Goal: Complete application form: Complete application form

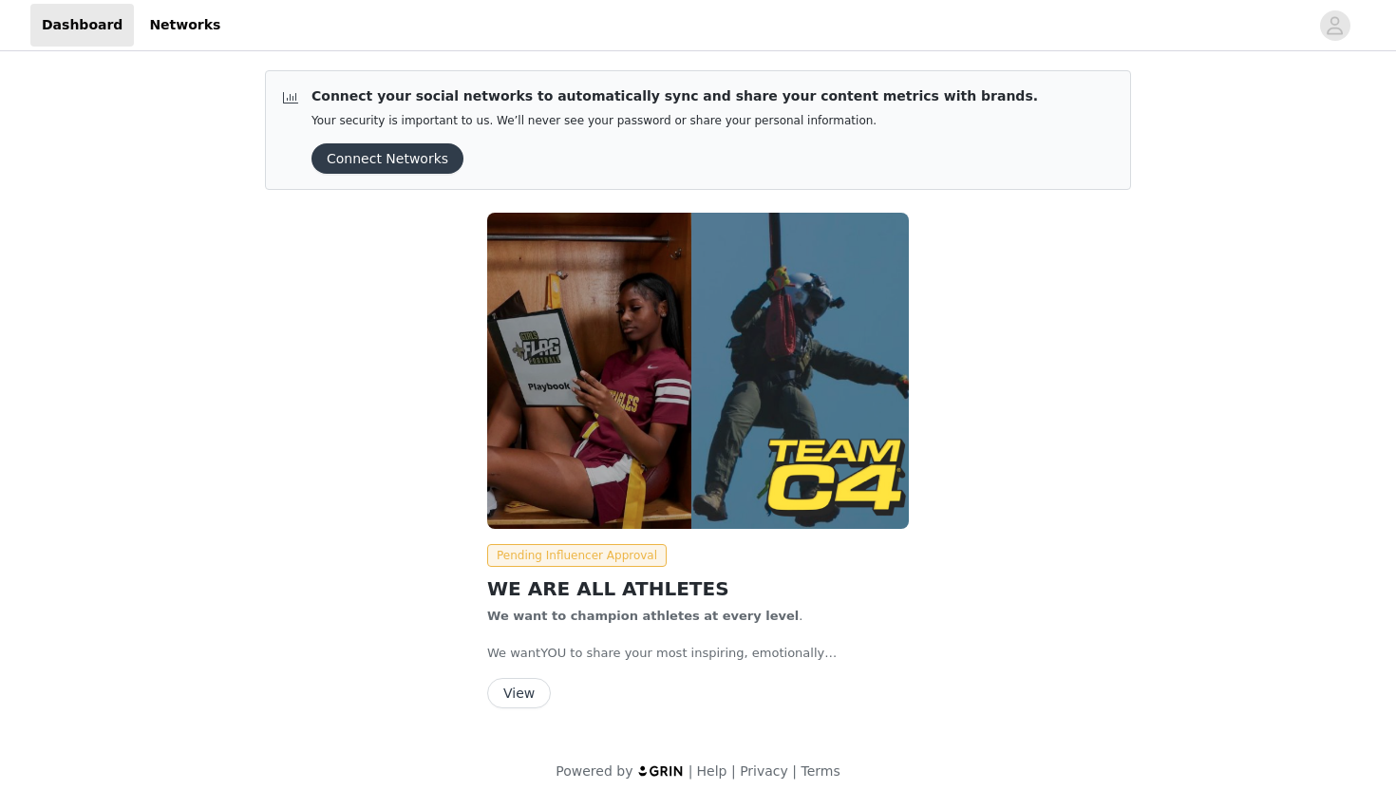
click at [527, 698] on button "View" at bounding box center [519, 693] width 64 height 30
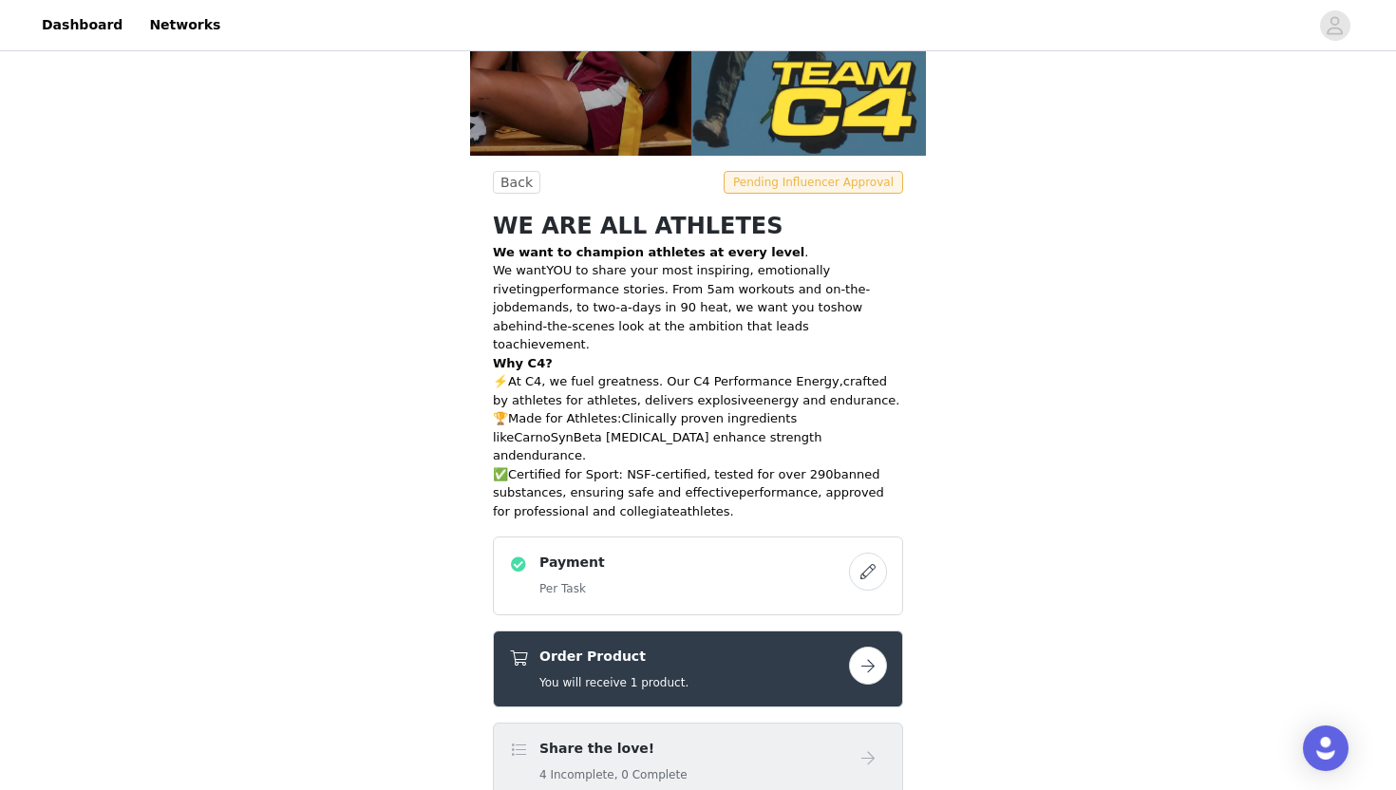
scroll to position [396, 0]
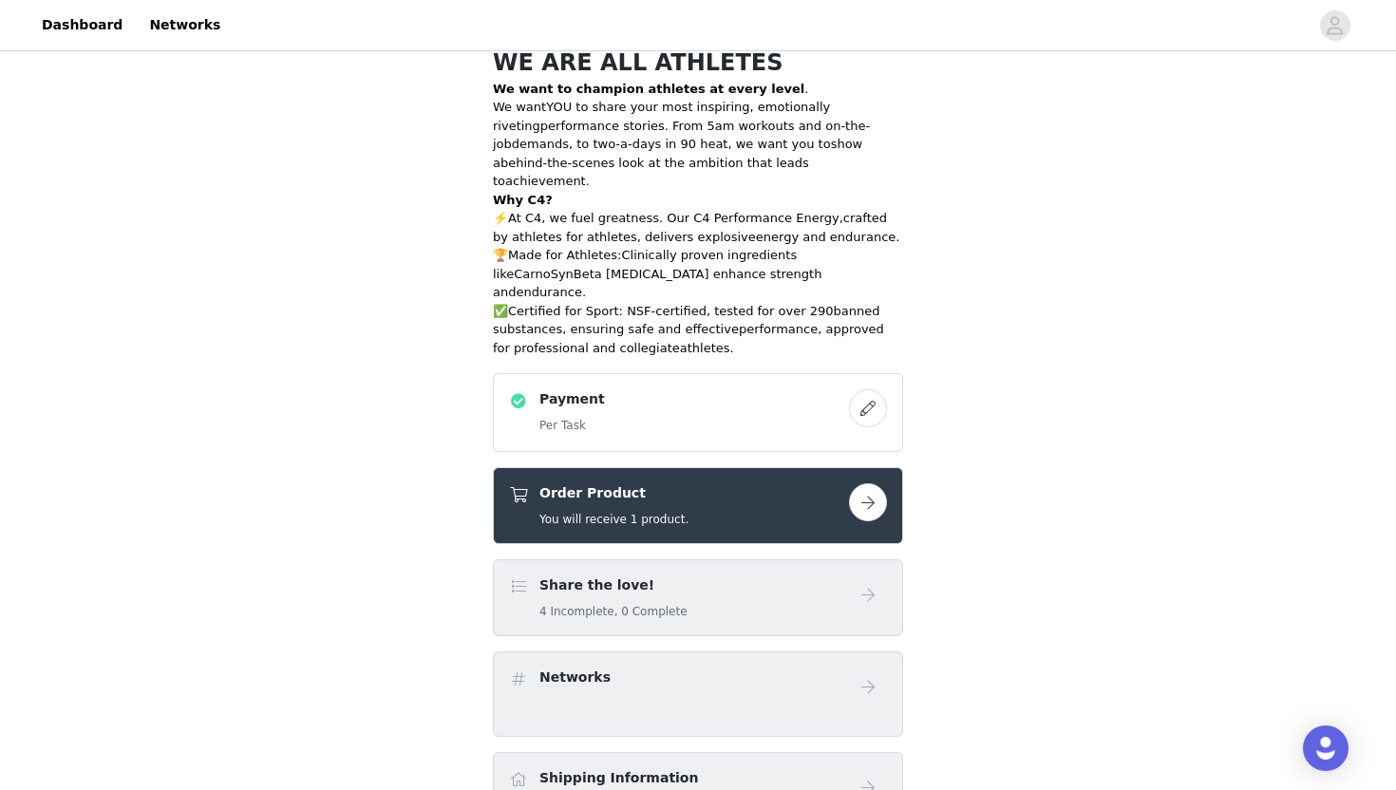
click at [870, 483] on button "button" at bounding box center [868, 502] width 38 height 38
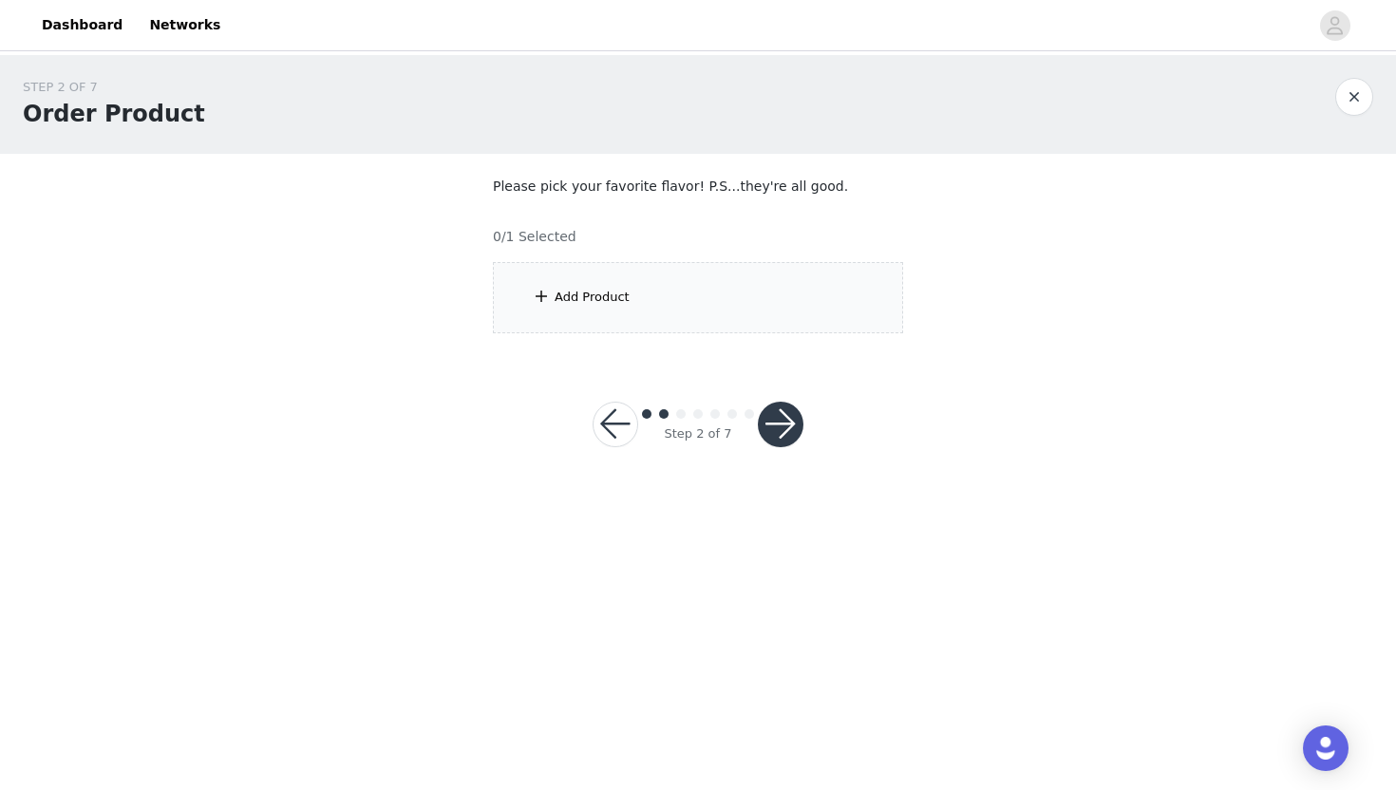
click at [687, 307] on div "Add Product" at bounding box center [698, 297] width 410 height 71
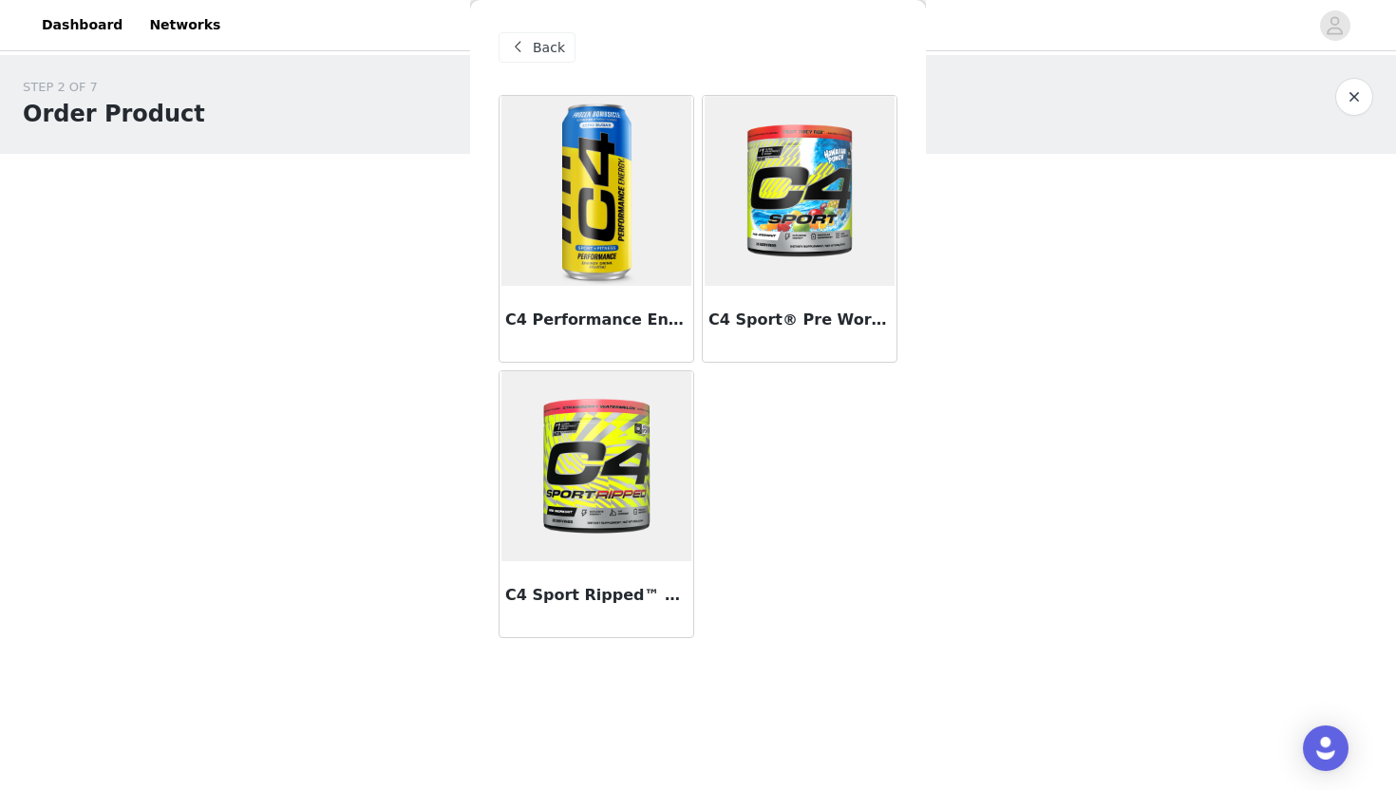
click at [582, 256] on img at bounding box center [596, 191] width 190 height 190
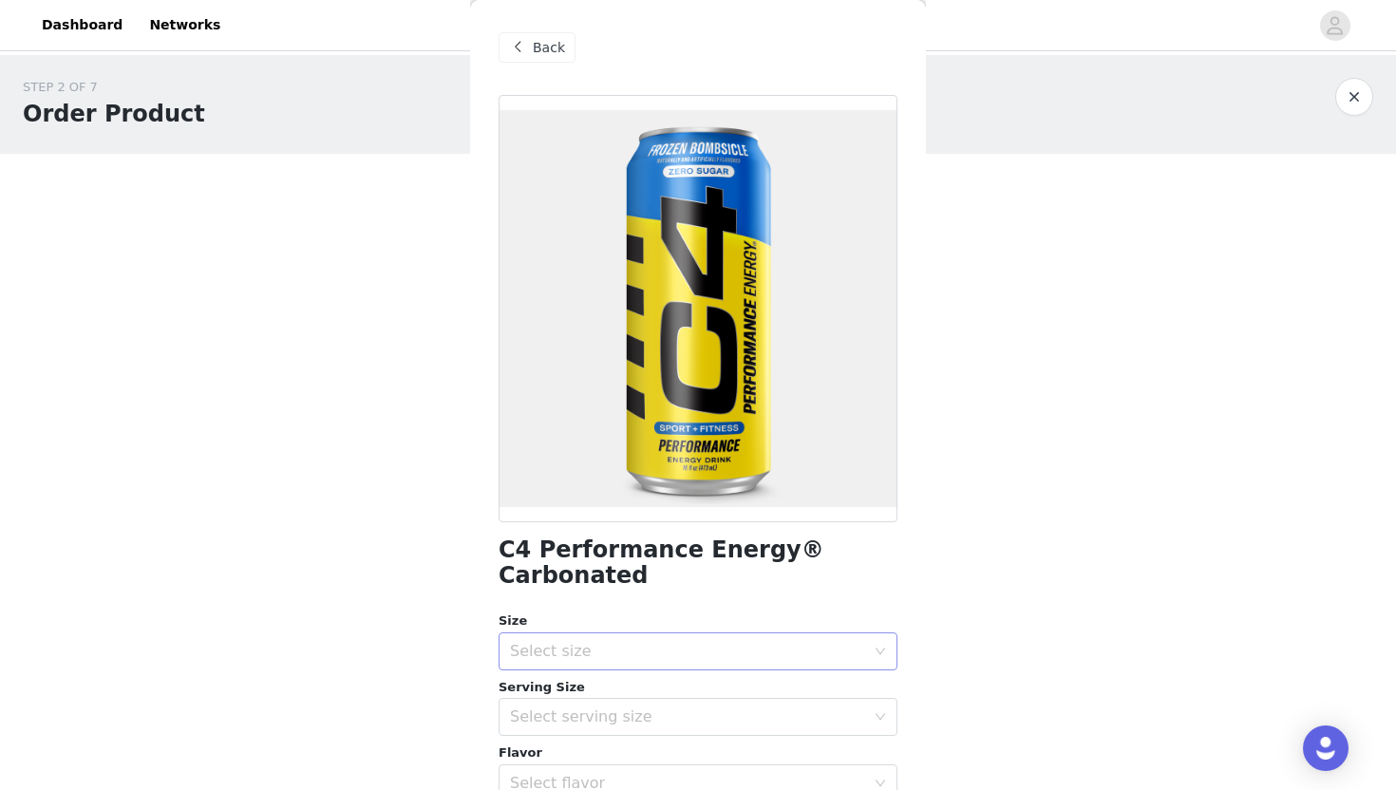
click at [624, 634] on div "Select size" at bounding box center [692, 651] width 364 height 36
click at [607, 660] on li "12 Pack" at bounding box center [697, 667] width 399 height 30
click at [596, 701] on div "Select serving size" at bounding box center [692, 717] width 364 height 36
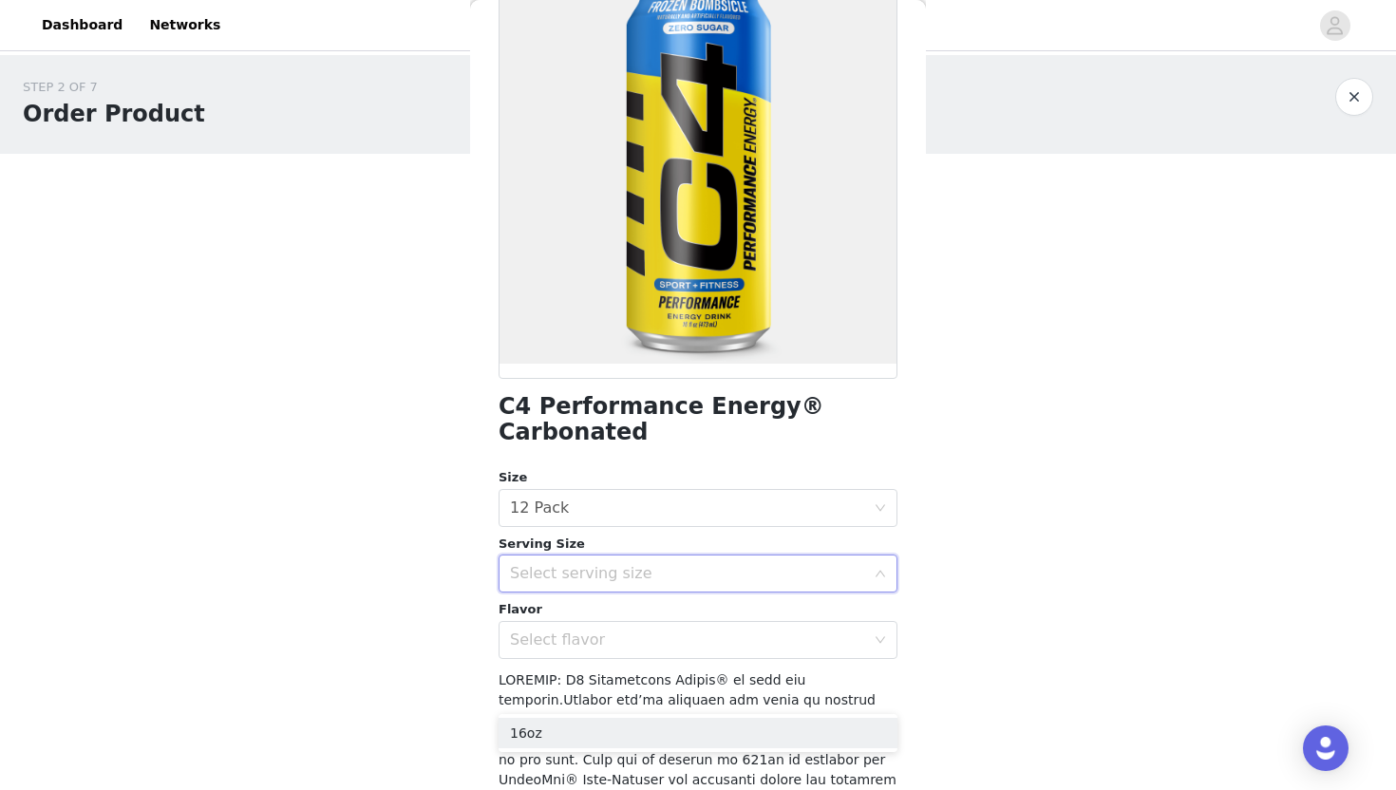
scroll to position [144, 0]
click at [582, 723] on li "16oz" at bounding box center [697, 733] width 399 height 30
click at [578, 629] on div "Select flavor" at bounding box center [687, 638] width 355 height 19
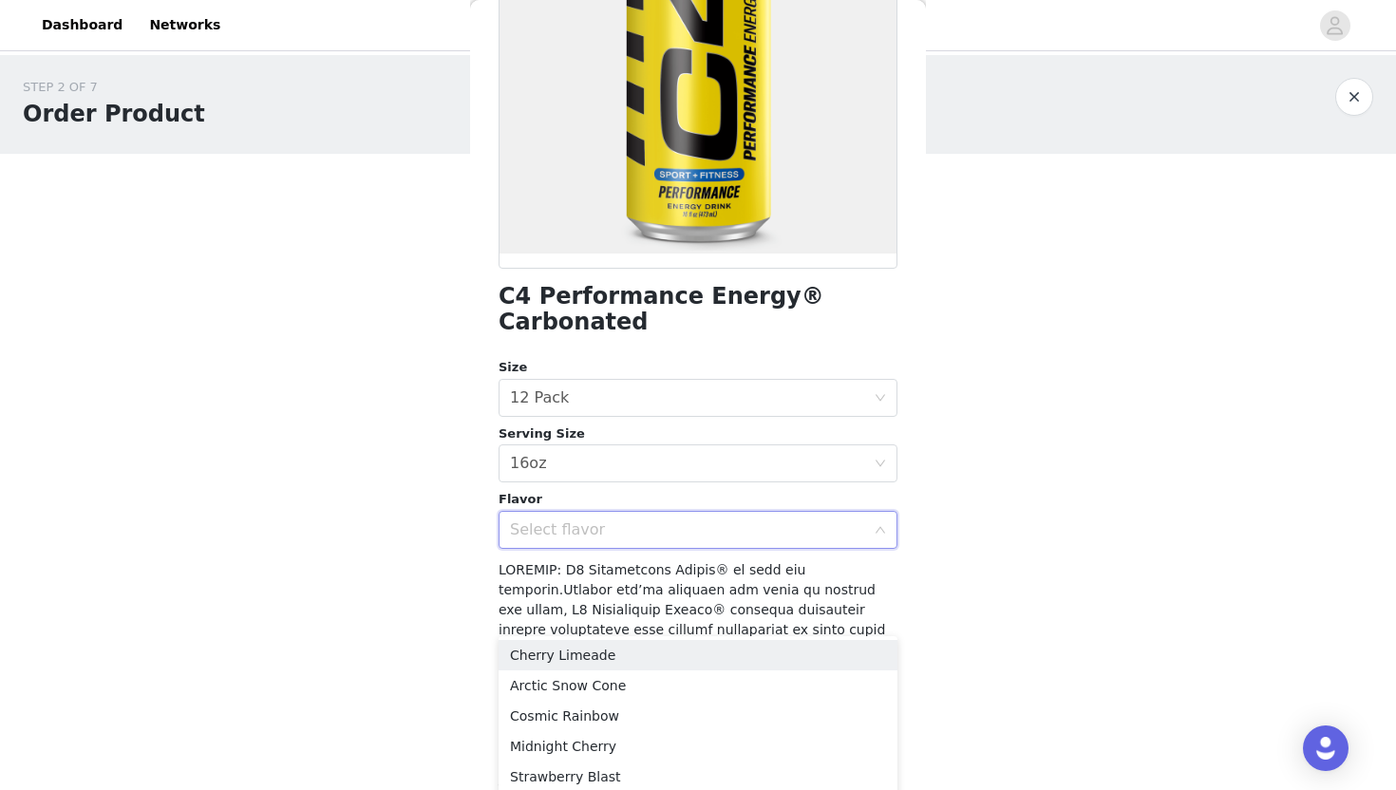
scroll to position [394, 0]
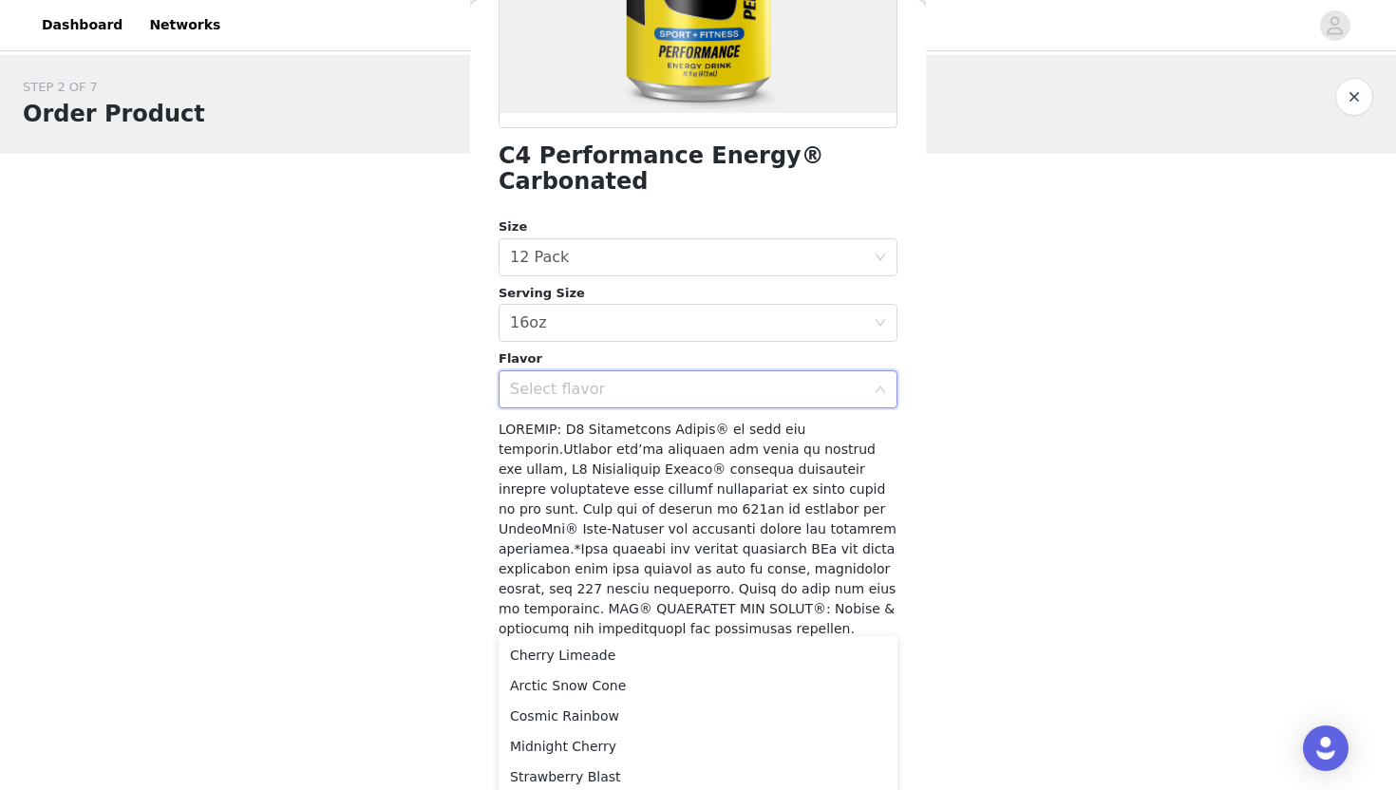
click at [533, 508] on span at bounding box center [697, 629] width 398 height 414
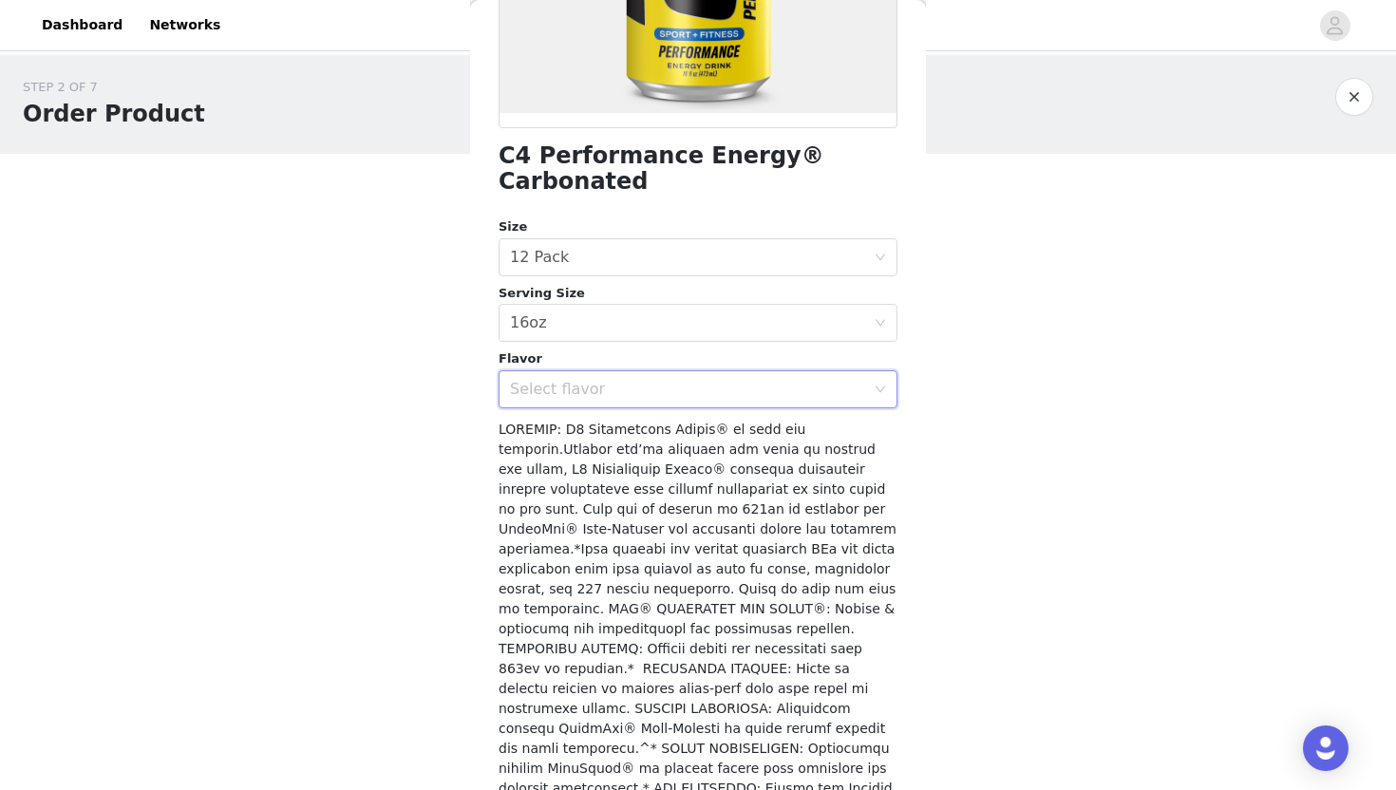
click at [567, 371] on div "Select flavor" at bounding box center [692, 389] width 364 height 36
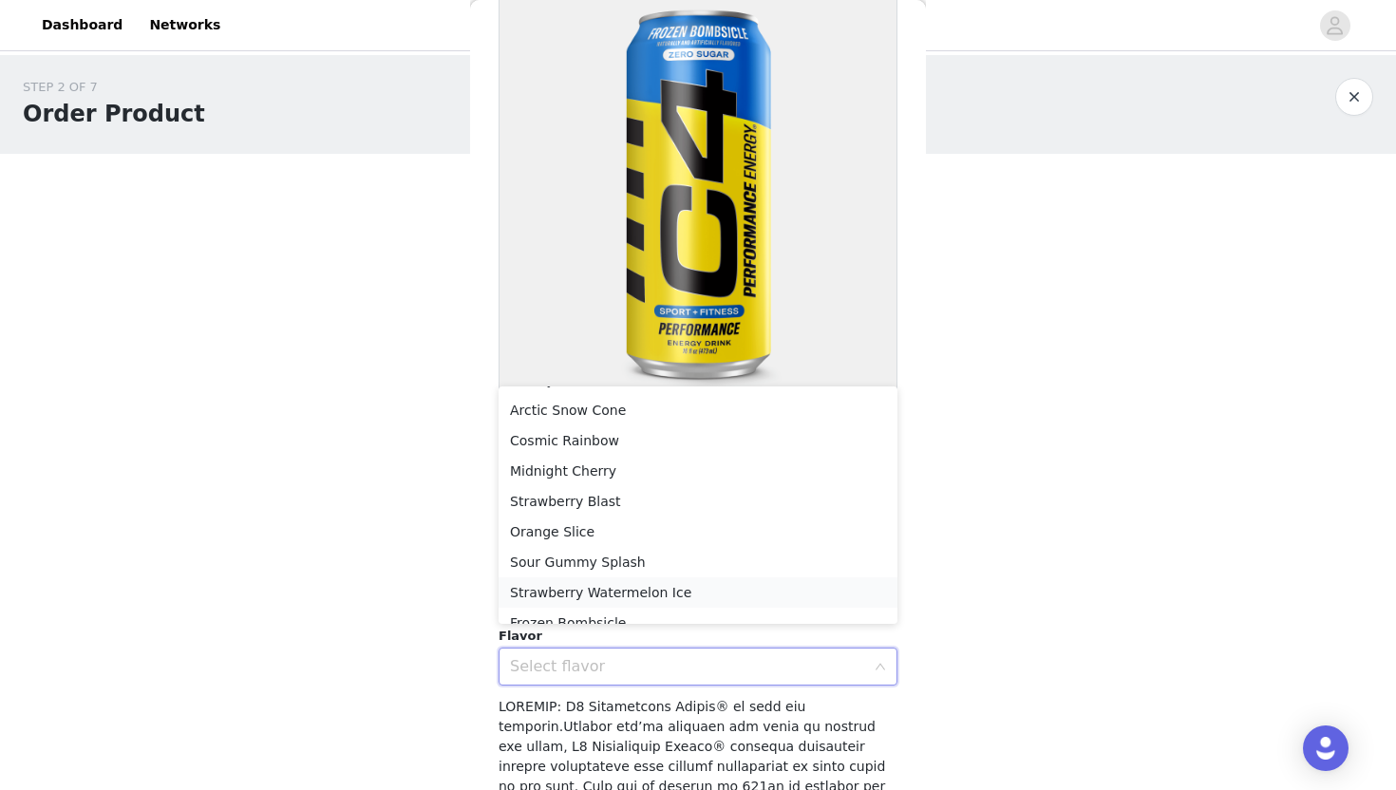
scroll to position [74, 0]
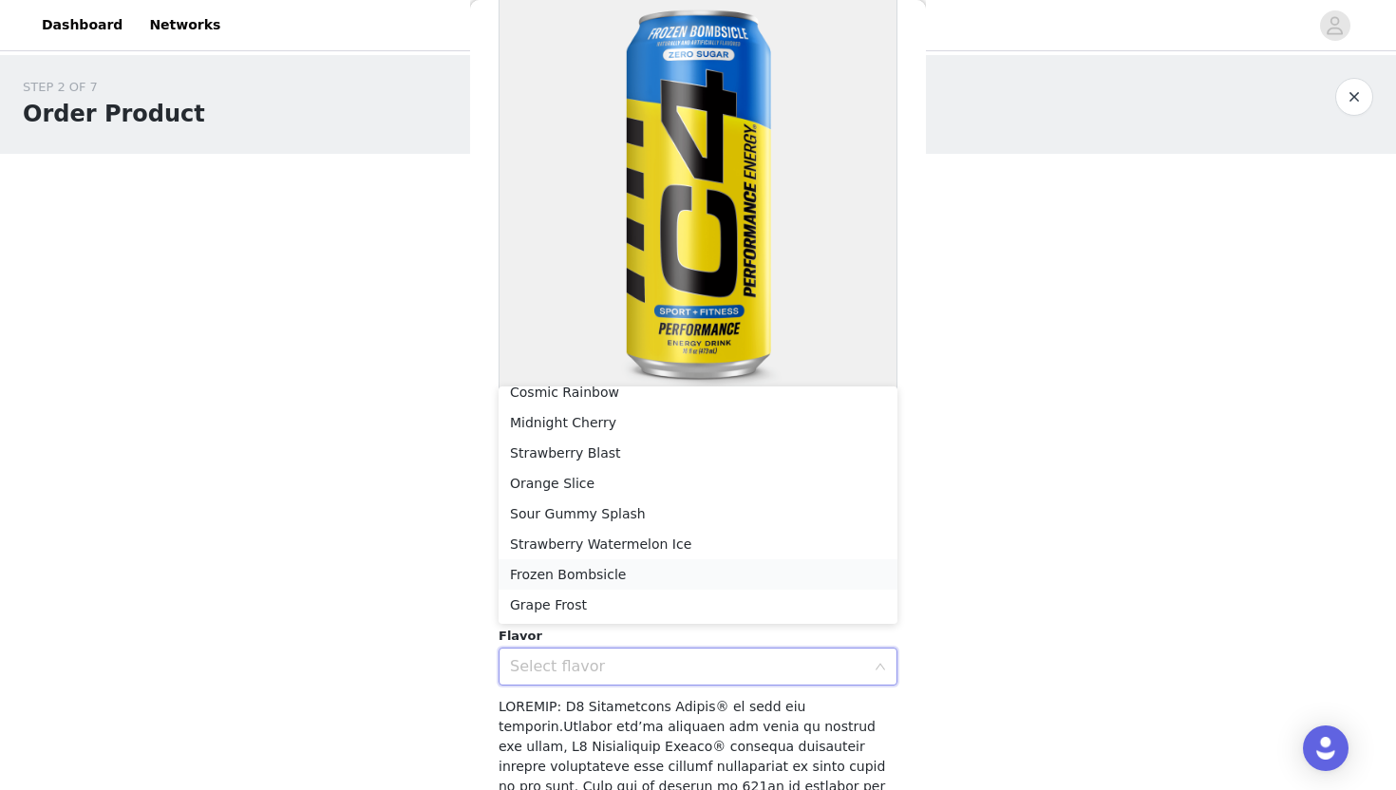
click at [559, 580] on li "Frozen Bombsicle" at bounding box center [697, 574] width 399 height 30
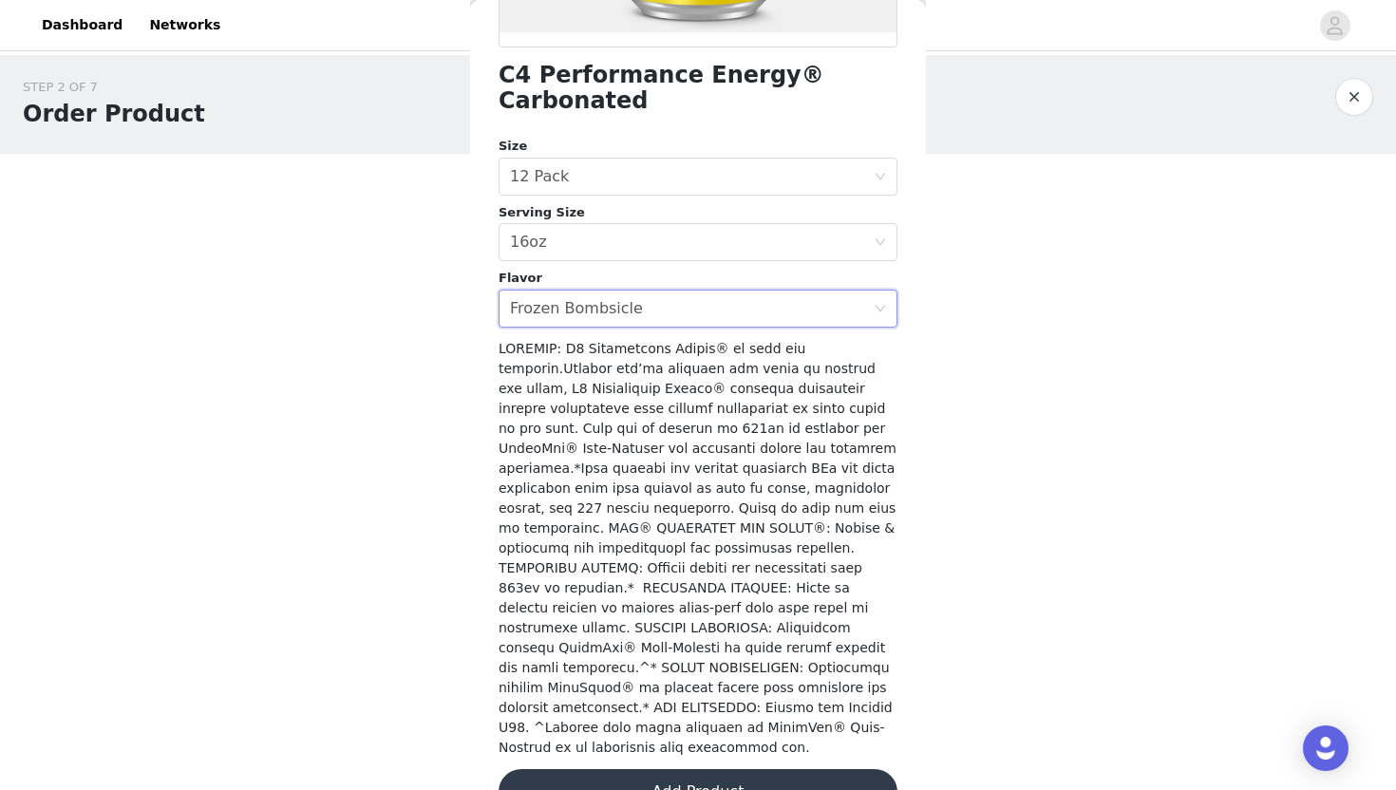
scroll to position [476, 0]
click at [554, 768] on button "Add Product" at bounding box center [697, 791] width 399 height 46
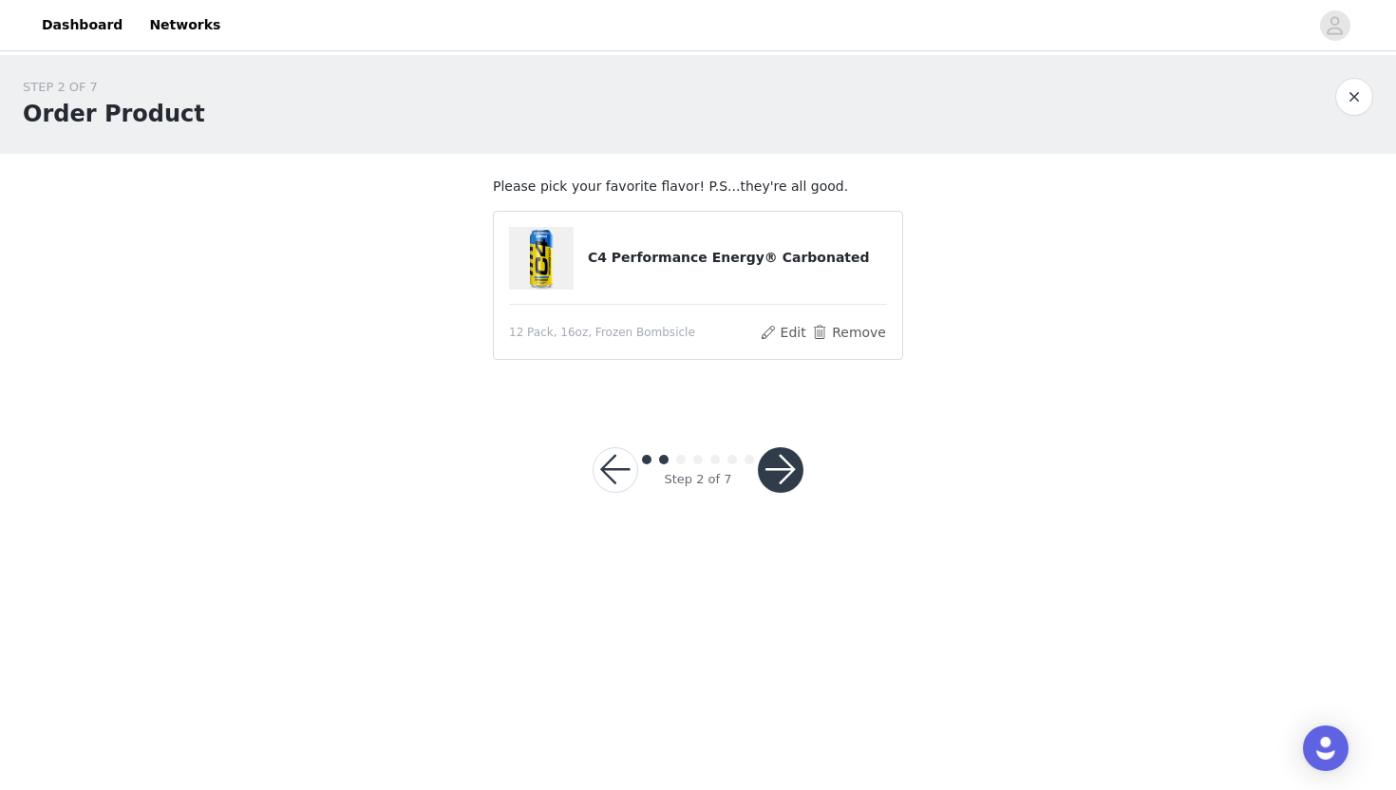
click at [790, 484] on button "button" at bounding box center [781, 470] width 46 height 46
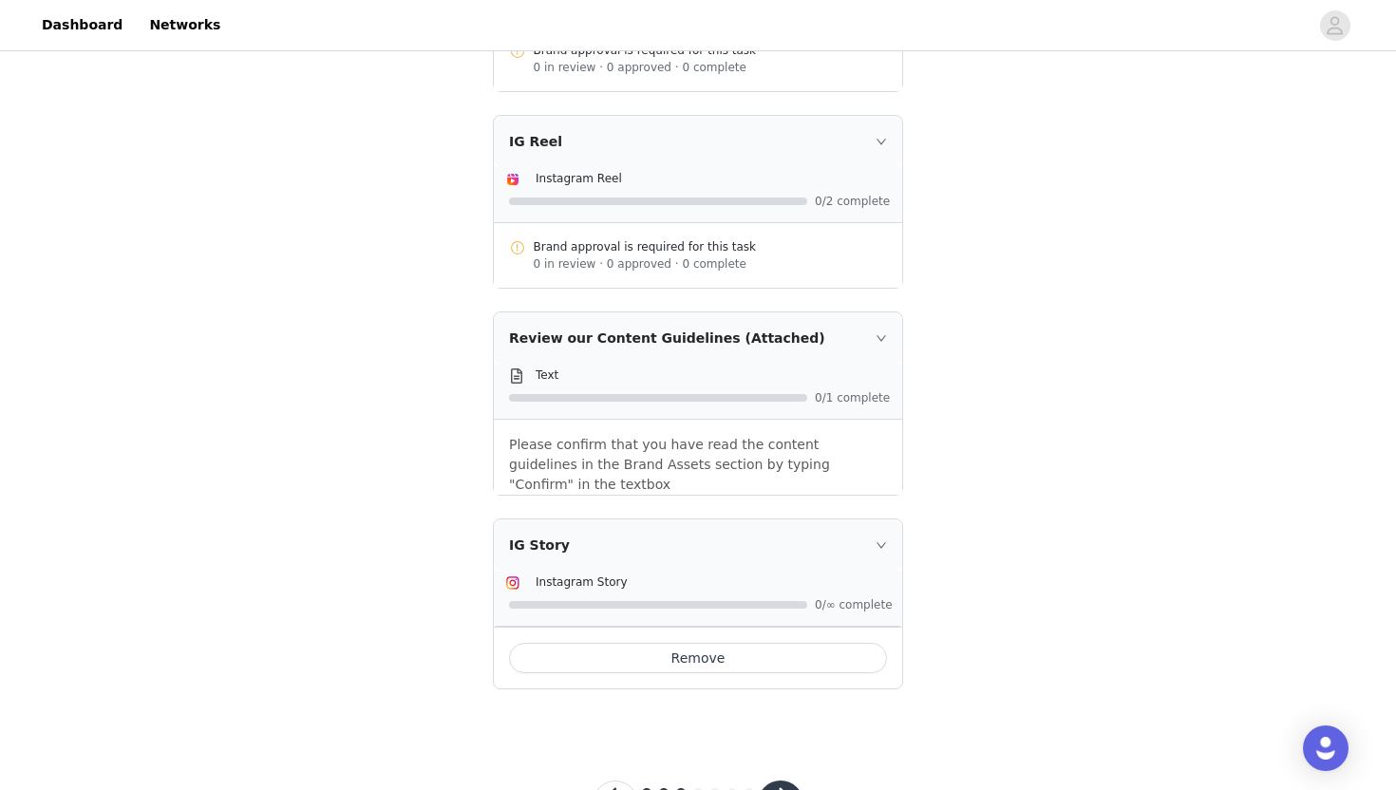
scroll to position [717, 0]
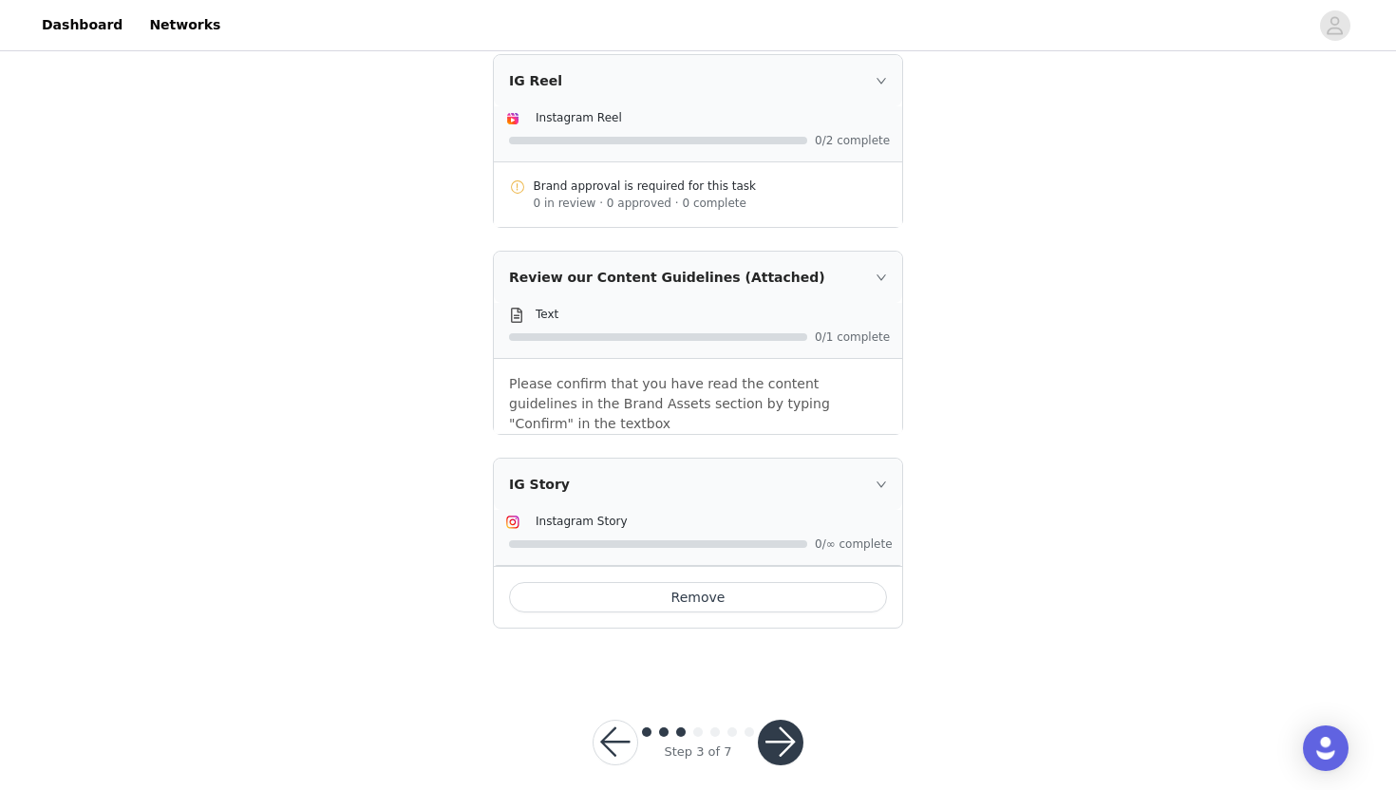
click at [798, 725] on button "button" at bounding box center [781, 743] width 46 height 46
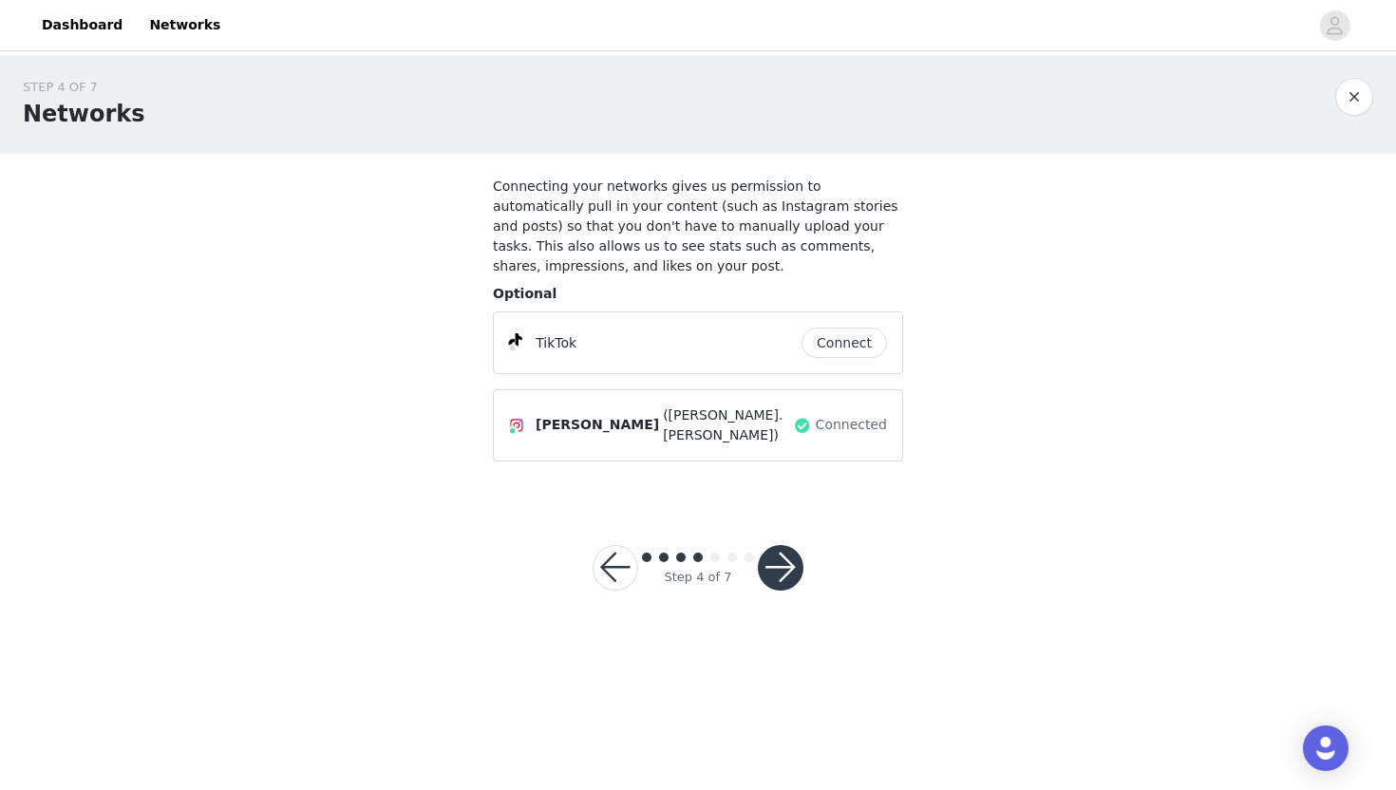
click at [606, 561] on button "button" at bounding box center [615, 568] width 46 height 46
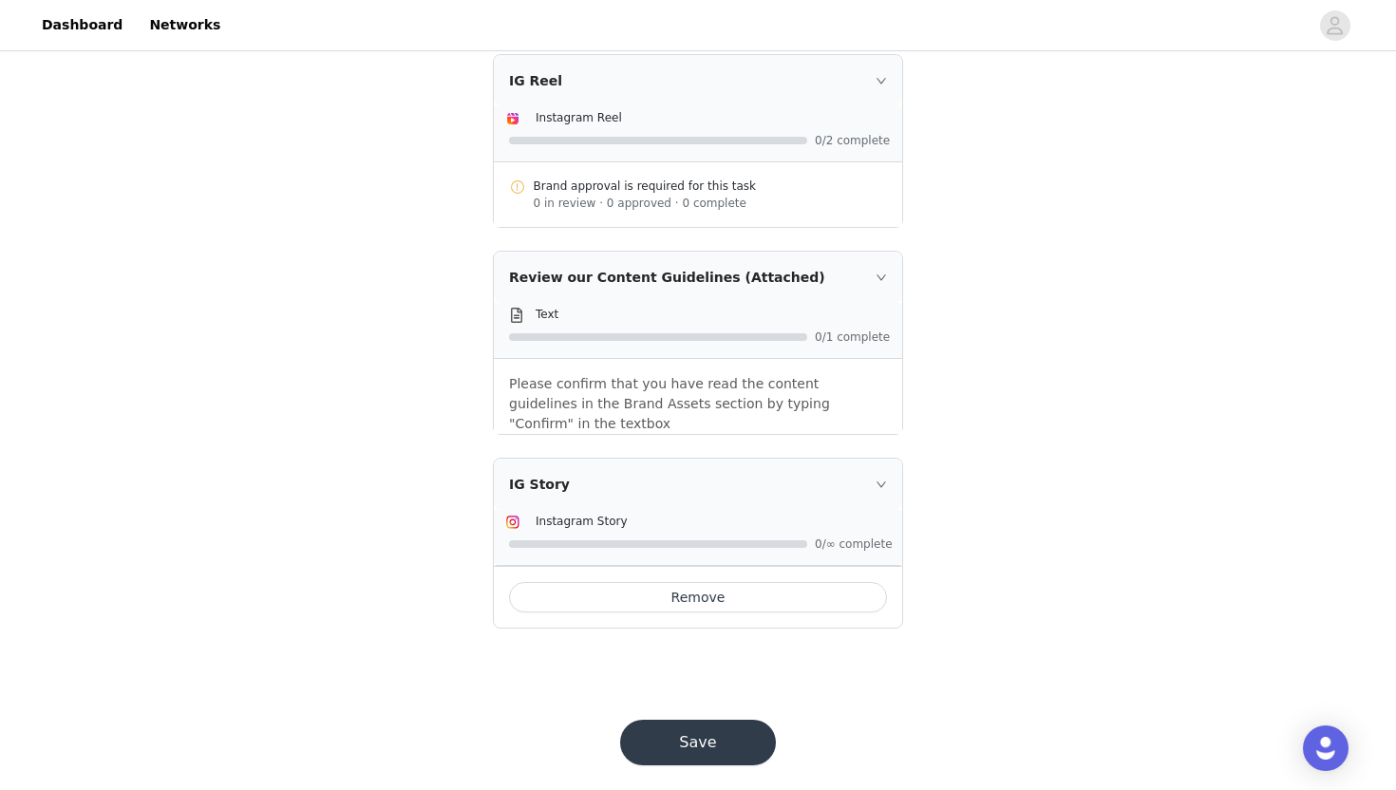
click at [670, 582] on button "Remove" at bounding box center [698, 597] width 378 height 30
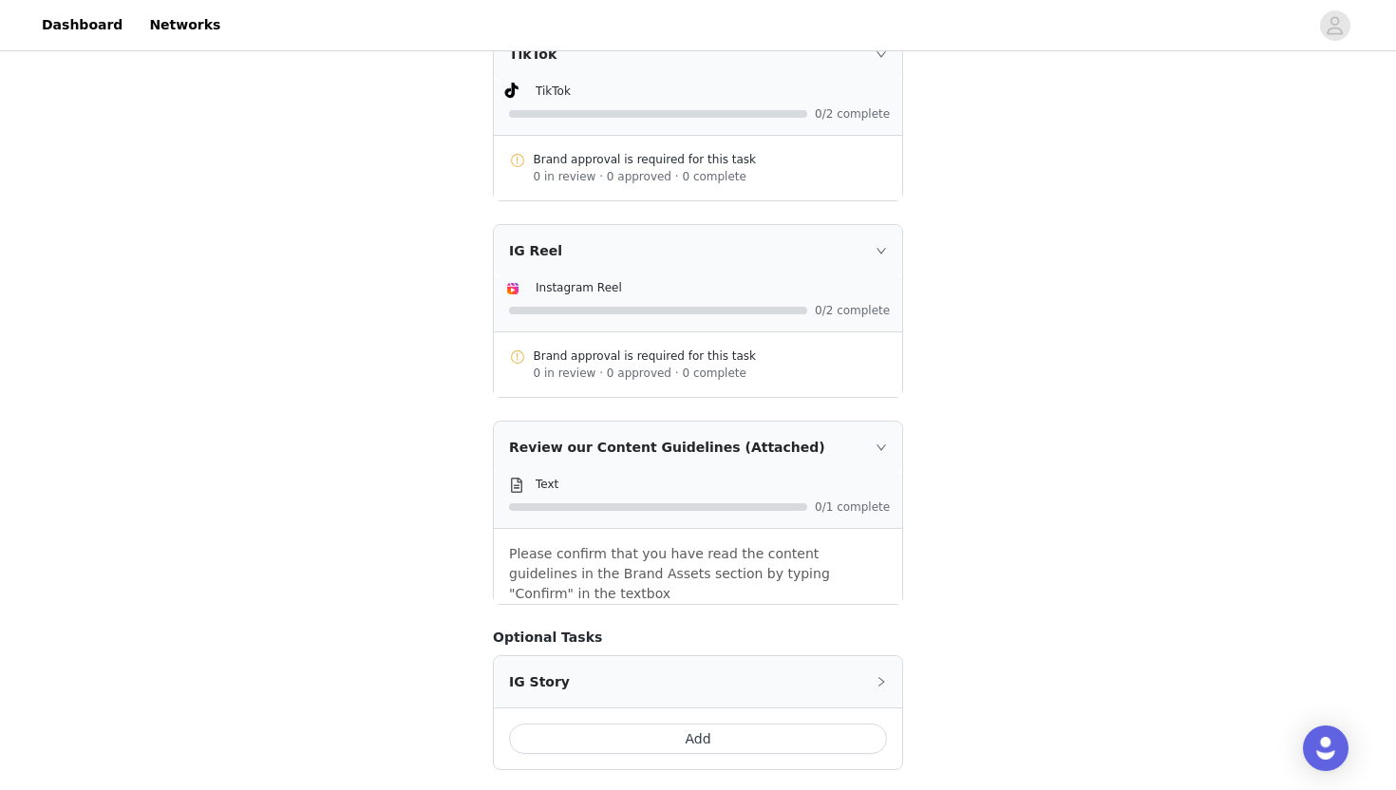
scroll to position [688, 0]
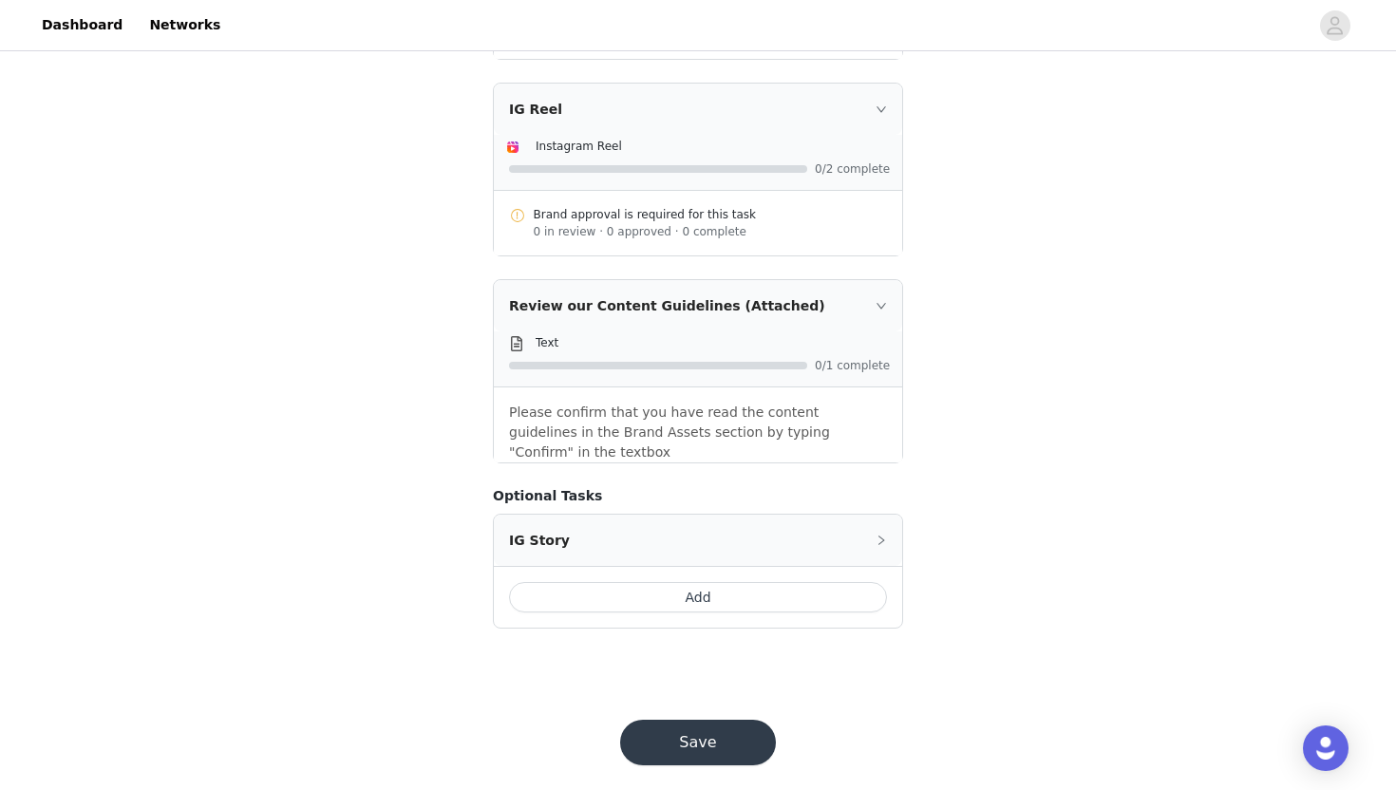
click at [664, 725] on button "Save" at bounding box center [698, 743] width 156 height 46
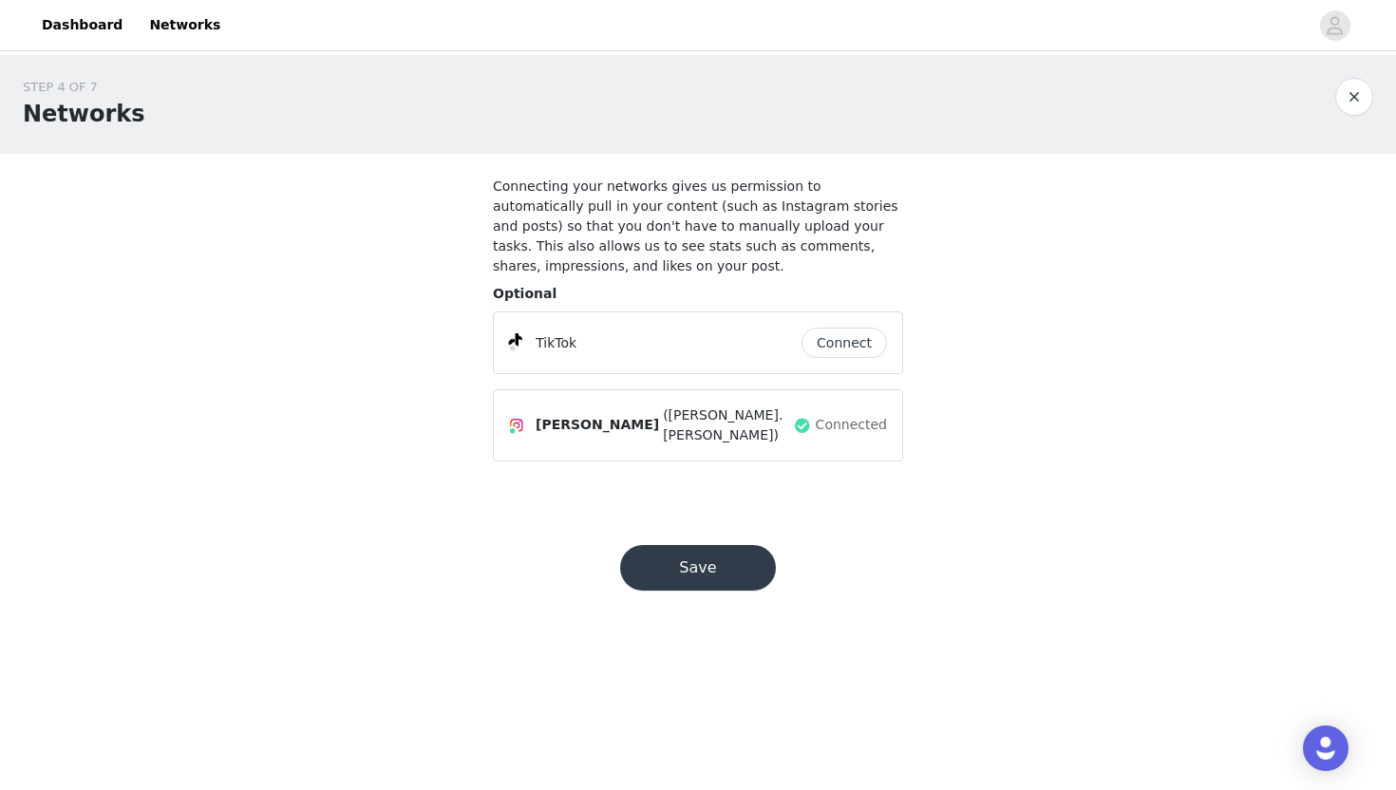
click at [669, 560] on button "Save" at bounding box center [698, 568] width 156 height 46
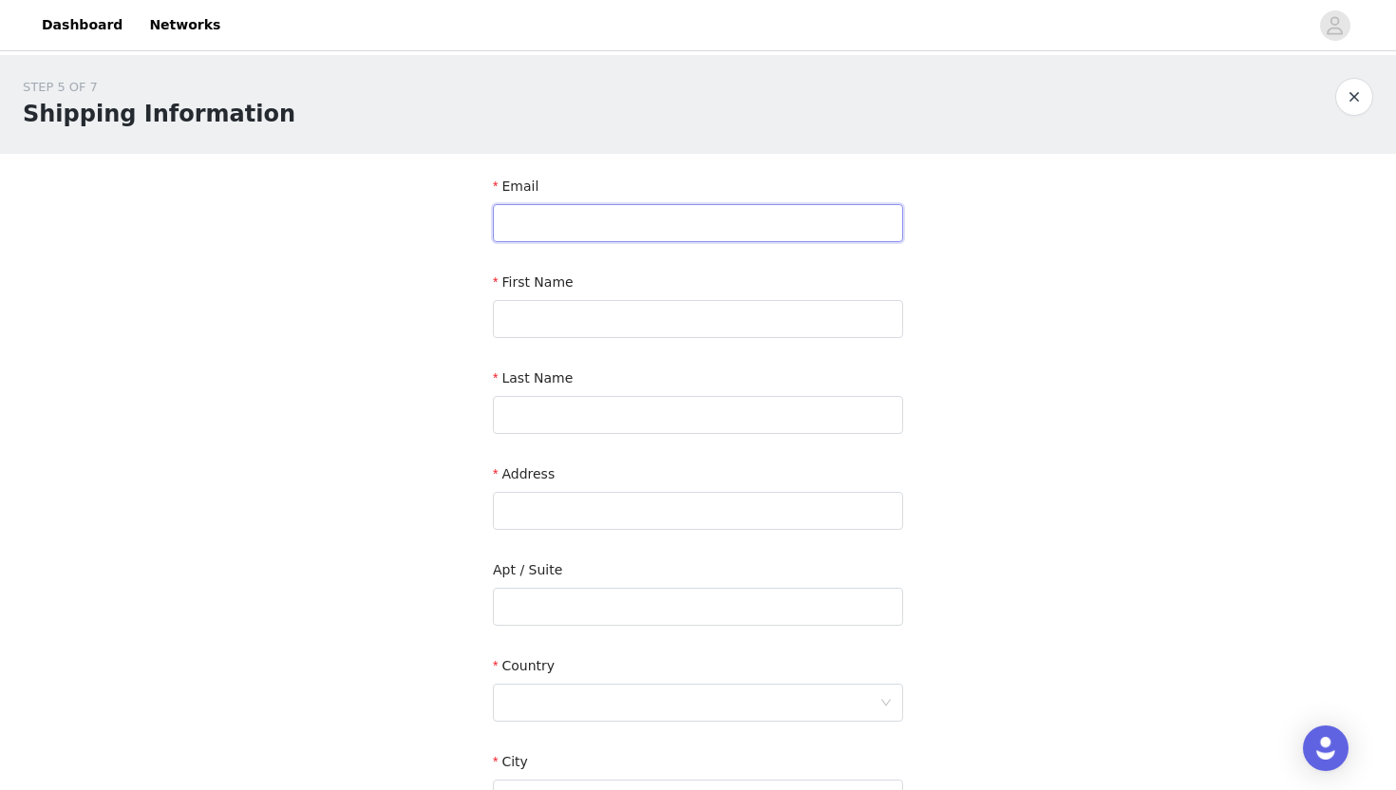
click at [607, 220] on input "text" at bounding box center [698, 223] width 410 height 38
type input "[EMAIL_ADDRESS][DOMAIN_NAME]"
click at [576, 336] on input "text" at bounding box center [698, 319] width 410 height 38
type input "[PERSON_NAME]"
click at [610, 436] on div "Last Name" at bounding box center [698, 404] width 410 height 73
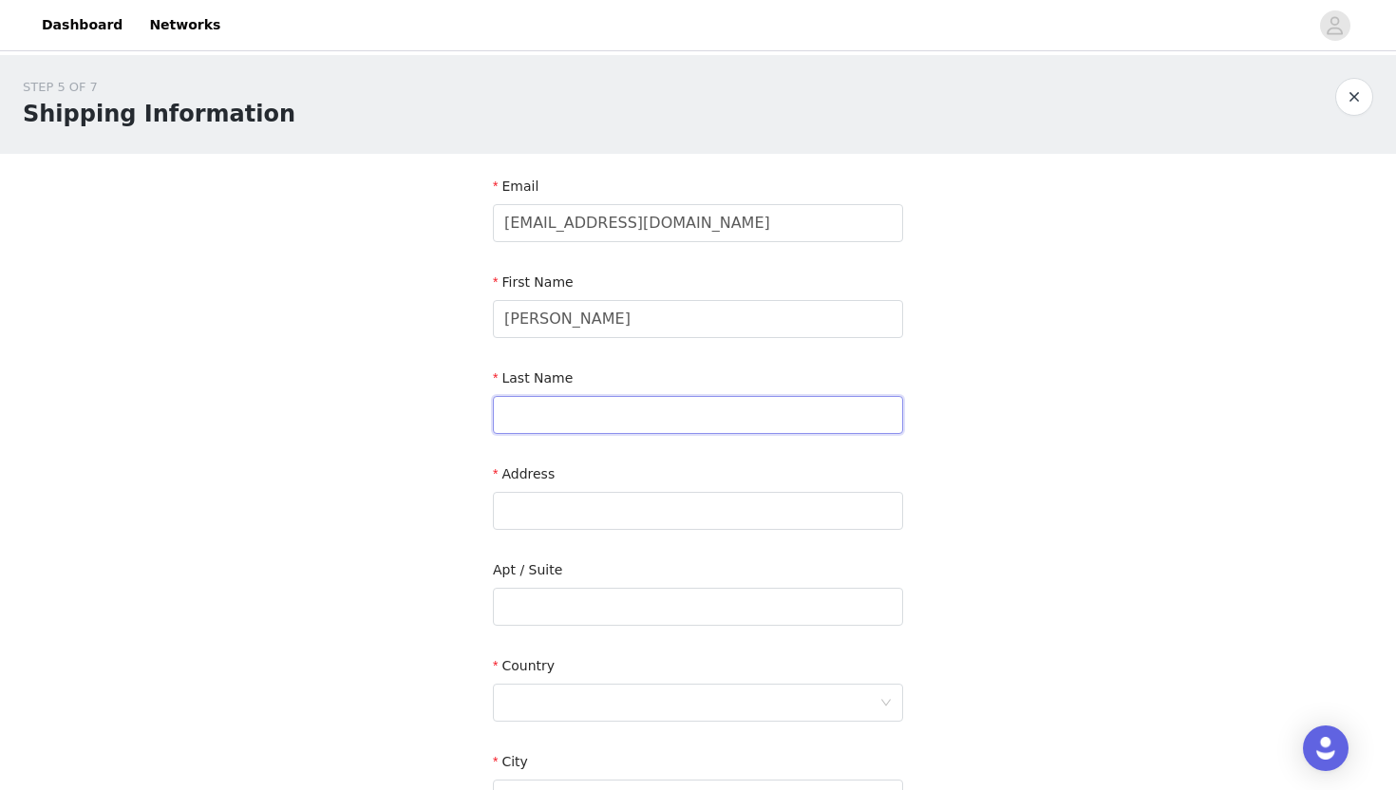
click at [604, 421] on input "text" at bounding box center [698, 415] width 410 height 38
type input "[PERSON_NAME]"
click at [572, 516] on input "text" at bounding box center [698, 511] width 410 height 38
paste input "[STREET_ADDRESS]"
drag, startPoint x: 816, startPoint y: 518, endPoint x: 667, endPoint y: 518, distance: 148.1
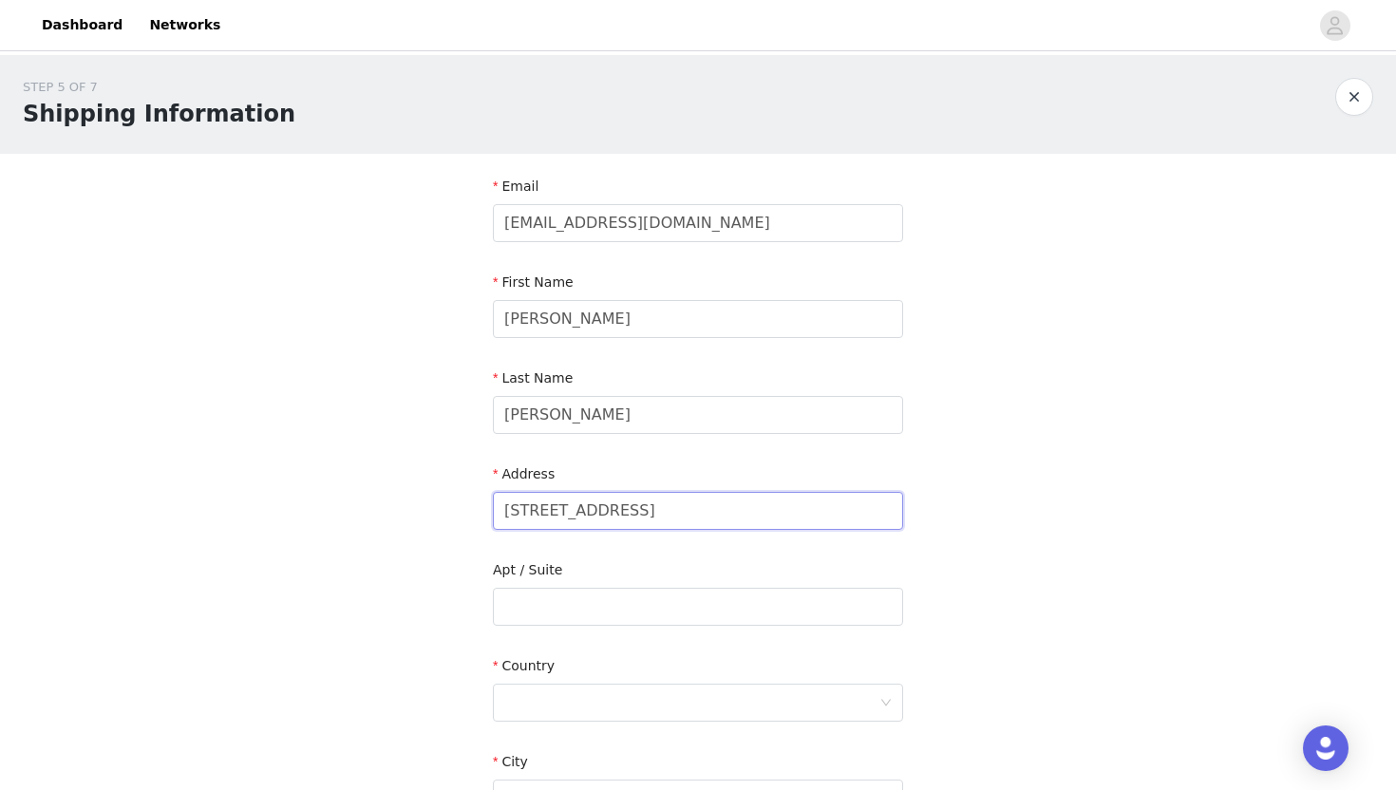
click at [667, 518] on input "[STREET_ADDRESS]" at bounding box center [698, 511] width 410 height 38
drag, startPoint x: 672, startPoint y: 508, endPoint x: 912, endPoint y: 510, distance: 240.2
click at [912, 510] on section "Email [EMAIL_ADDRESS][DOMAIN_NAME] First Name [PERSON_NAME] Last Name [PERSON_N…" at bounding box center [698, 608] width 456 height 909
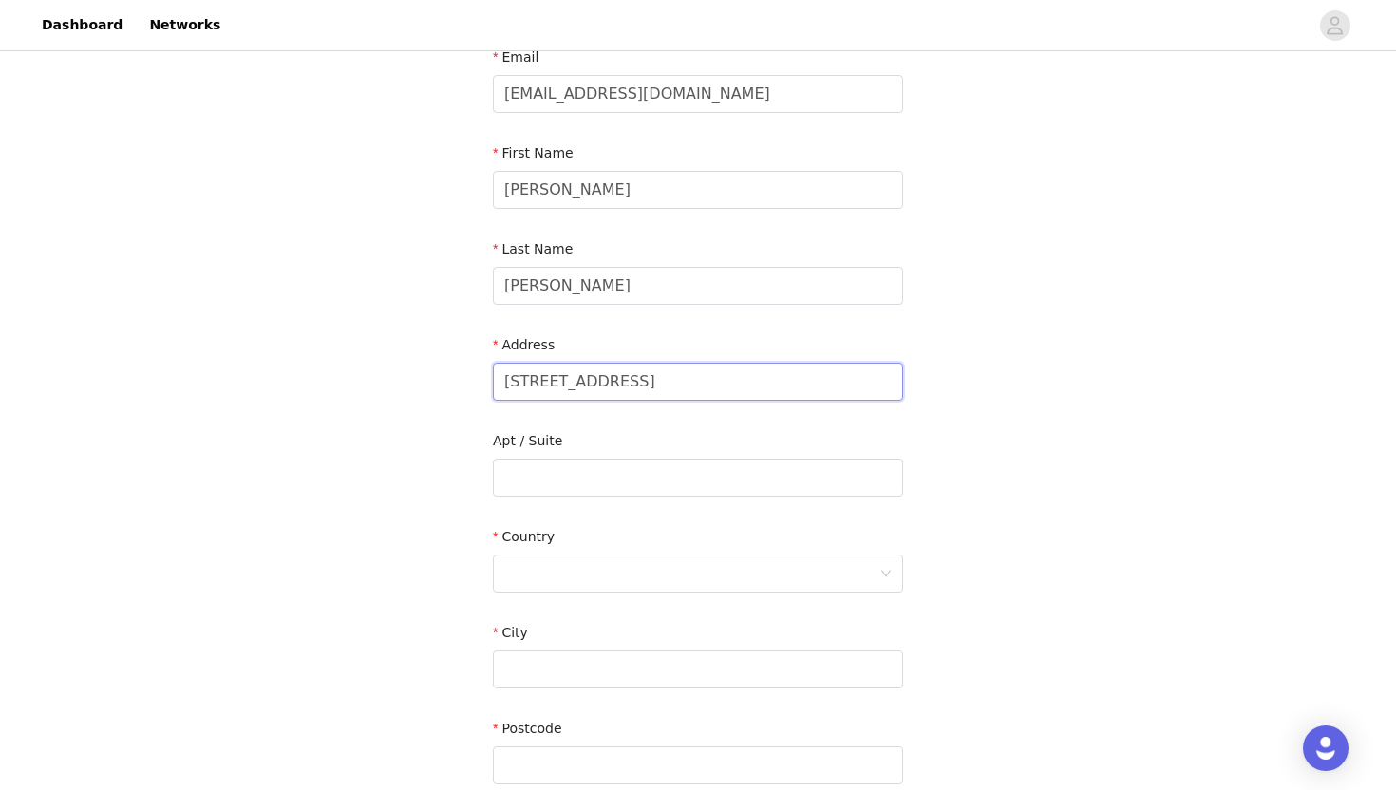
scroll to position [277, 0]
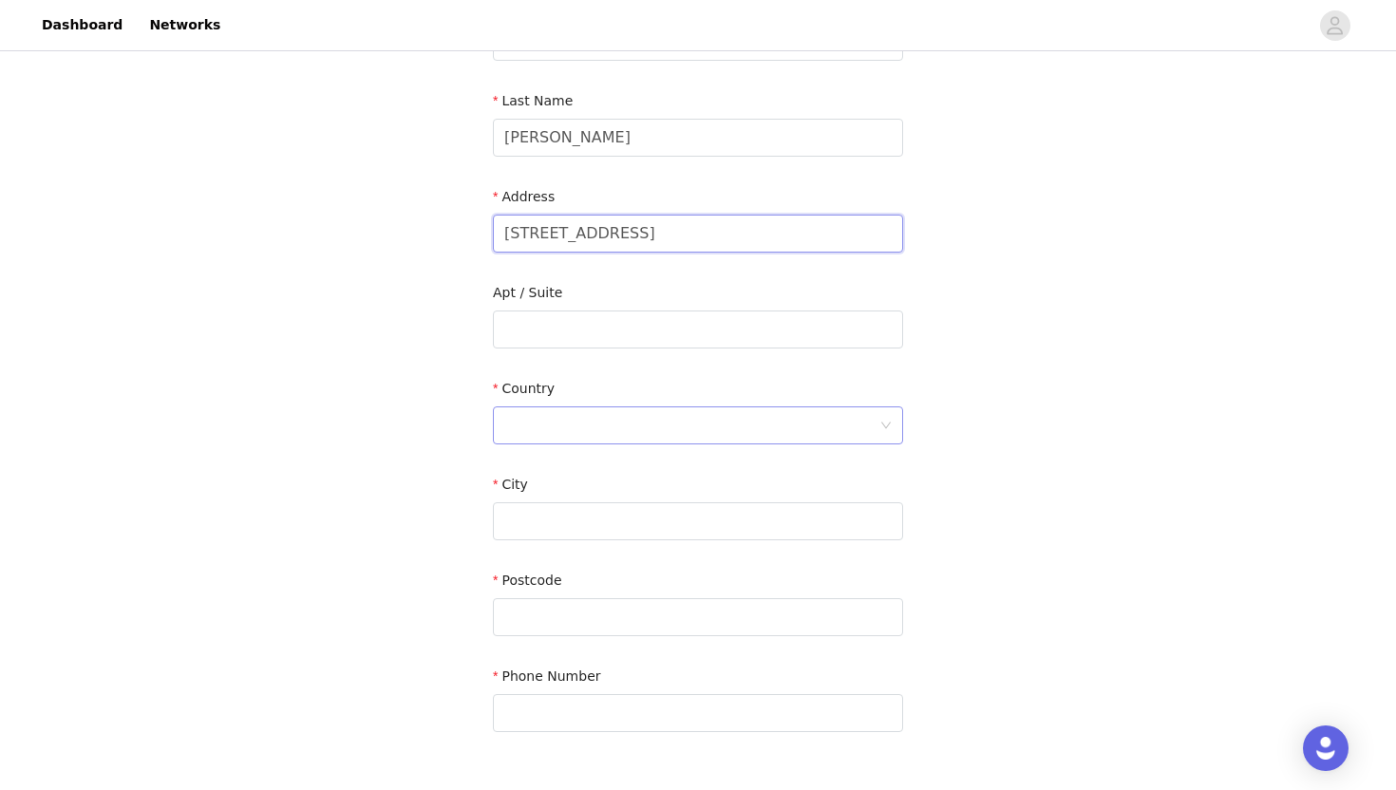
type input "[STREET_ADDRESS]"
click at [609, 429] on div at bounding box center [691, 425] width 375 height 36
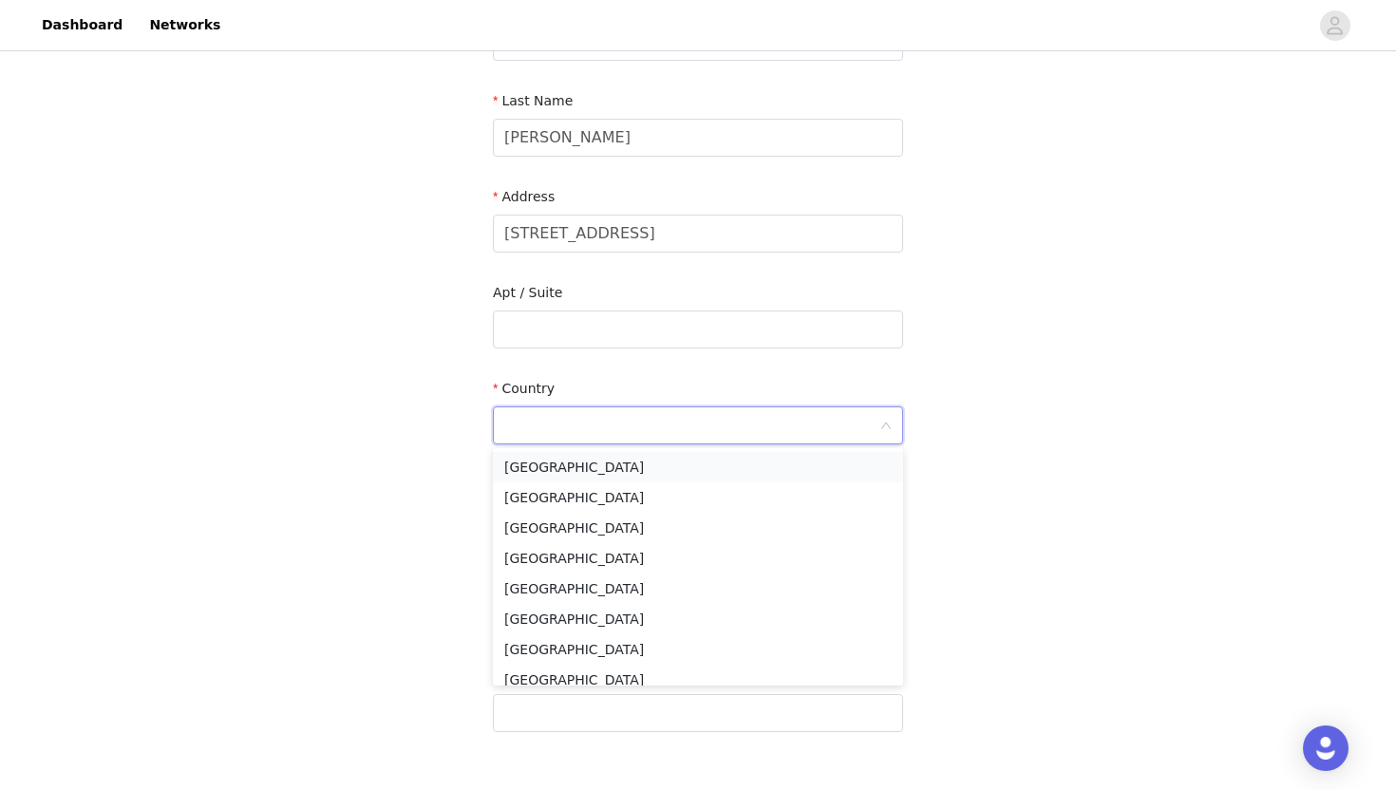
click at [596, 461] on li "[GEOGRAPHIC_DATA]" at bounding box center [698, 467] width 410 height 30
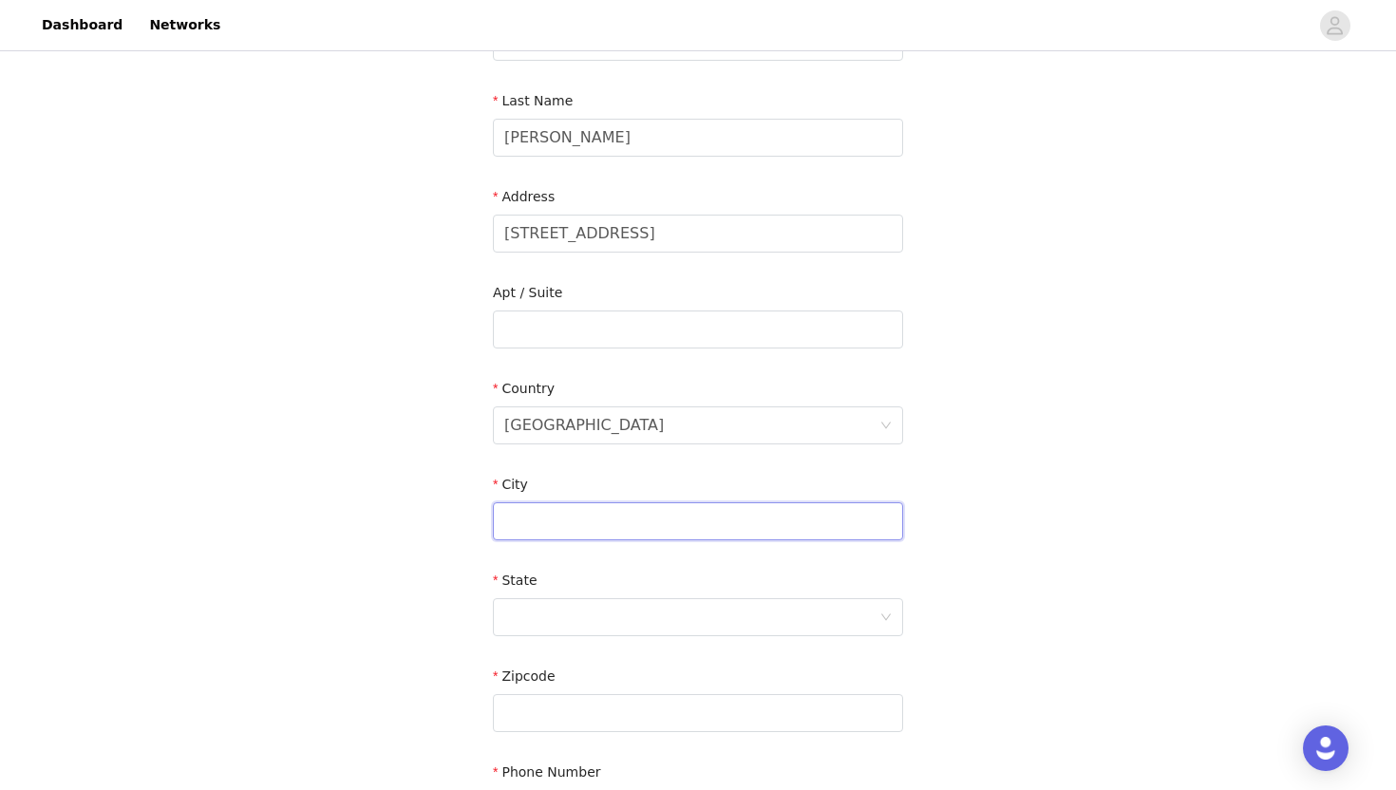
click at [545, 527] on input "text" at bounding box center [698, 521] width 410 height 38
paste input "[GEOGRAPHIC_DATA]"
drag, startPoint x: 554, startPoint y: 523, endPoint x: 733, endPoint y: 523, distance: 178.5
click at [733, 523] on input "[GEOGRAPHIC_DATA]" at bounding box center [698, 521] width 410 height 38
type input "Celina"
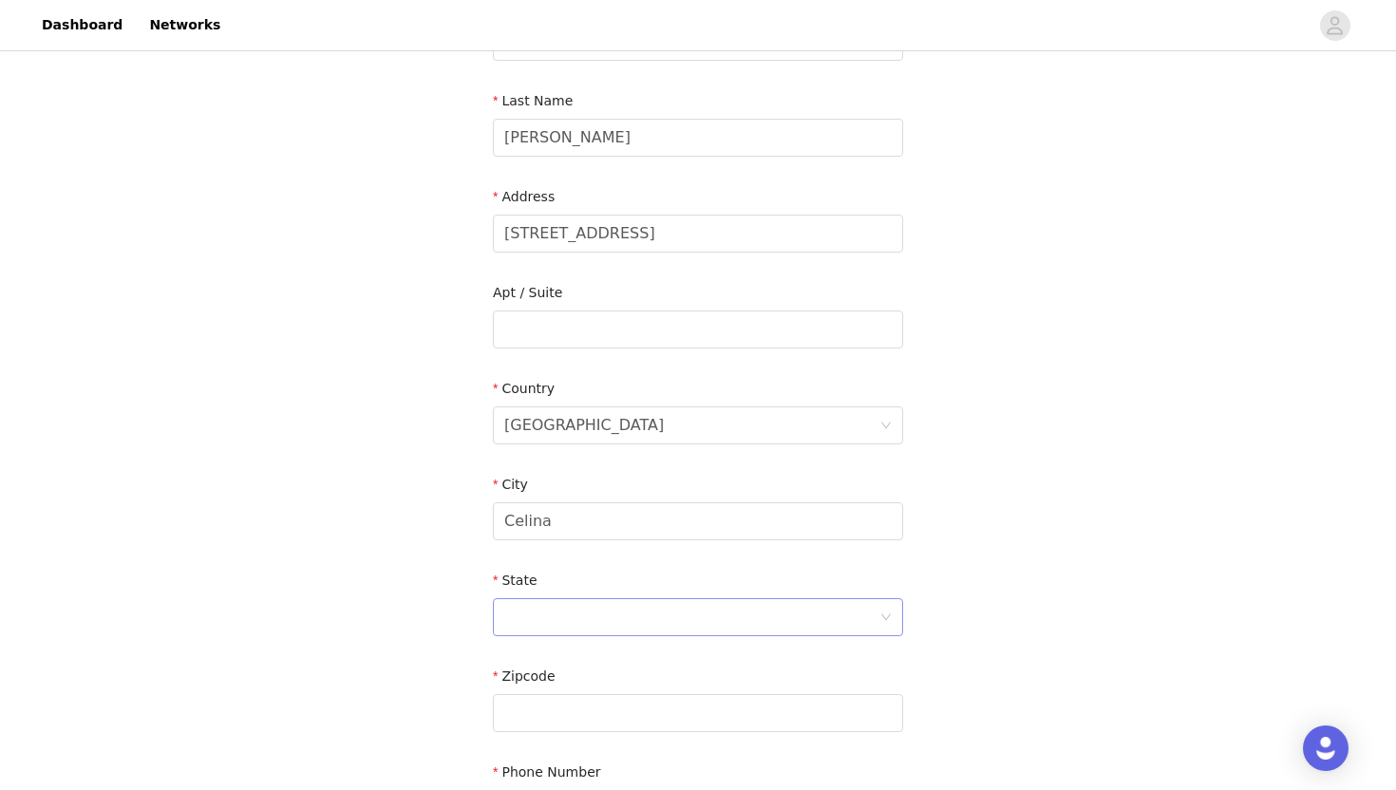
click at [611, 615] on div at bounding box center [691, 617] width 375 height 36
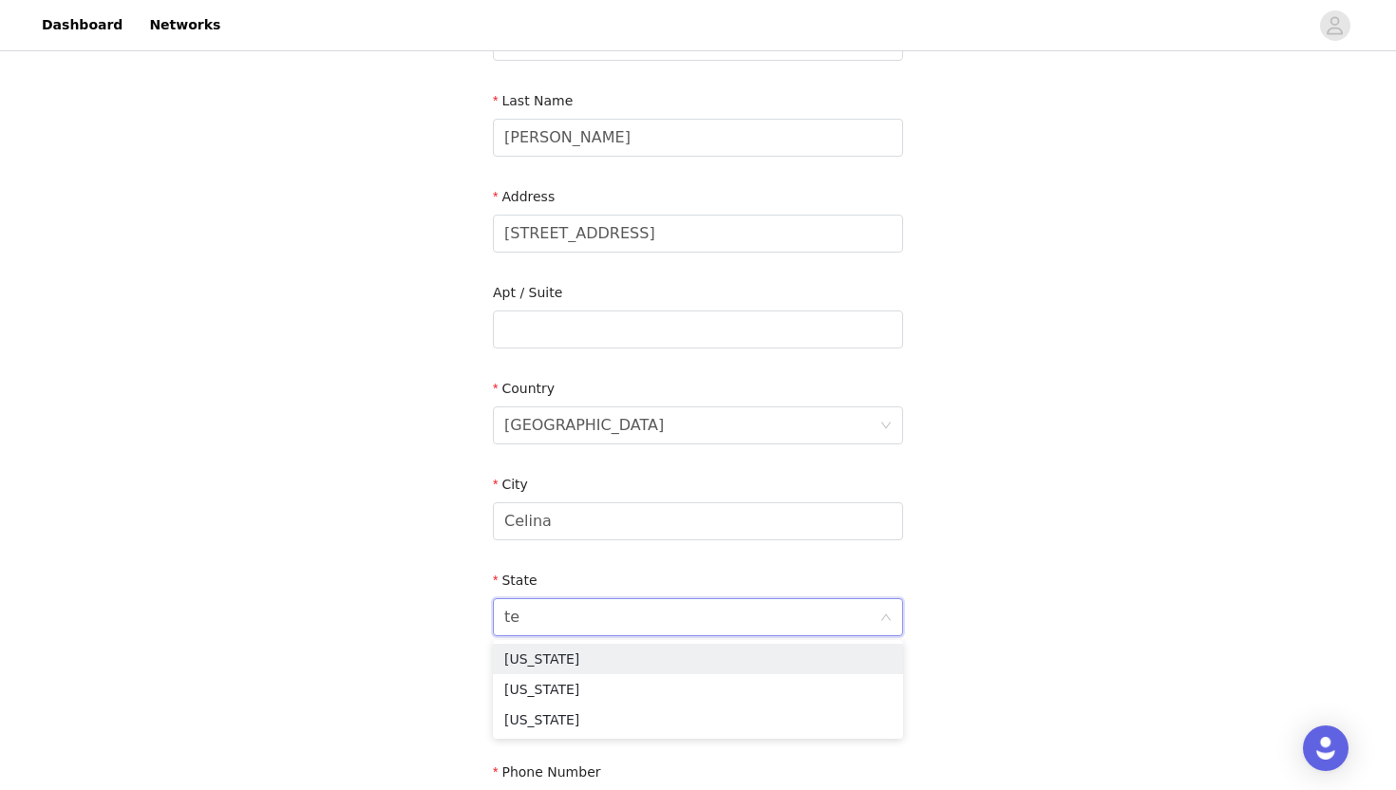
type input "tex"
click at [579, 653] on li "[US_STATE]" at bounding box center [698, 659] width 410 height 30
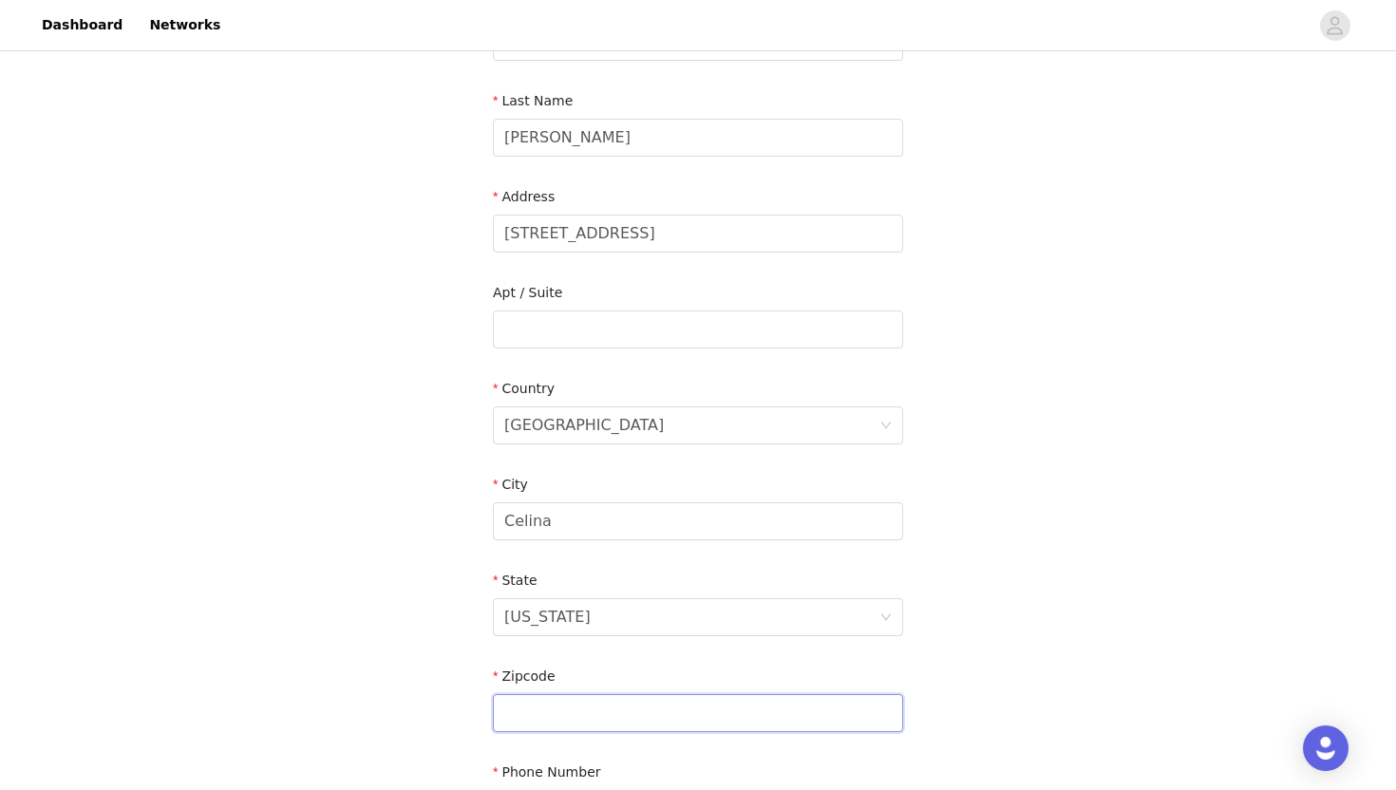
click at [575, 717] on input "text" at bounding box center [698, 713] width 410 height 38
paste input "TX 75009"
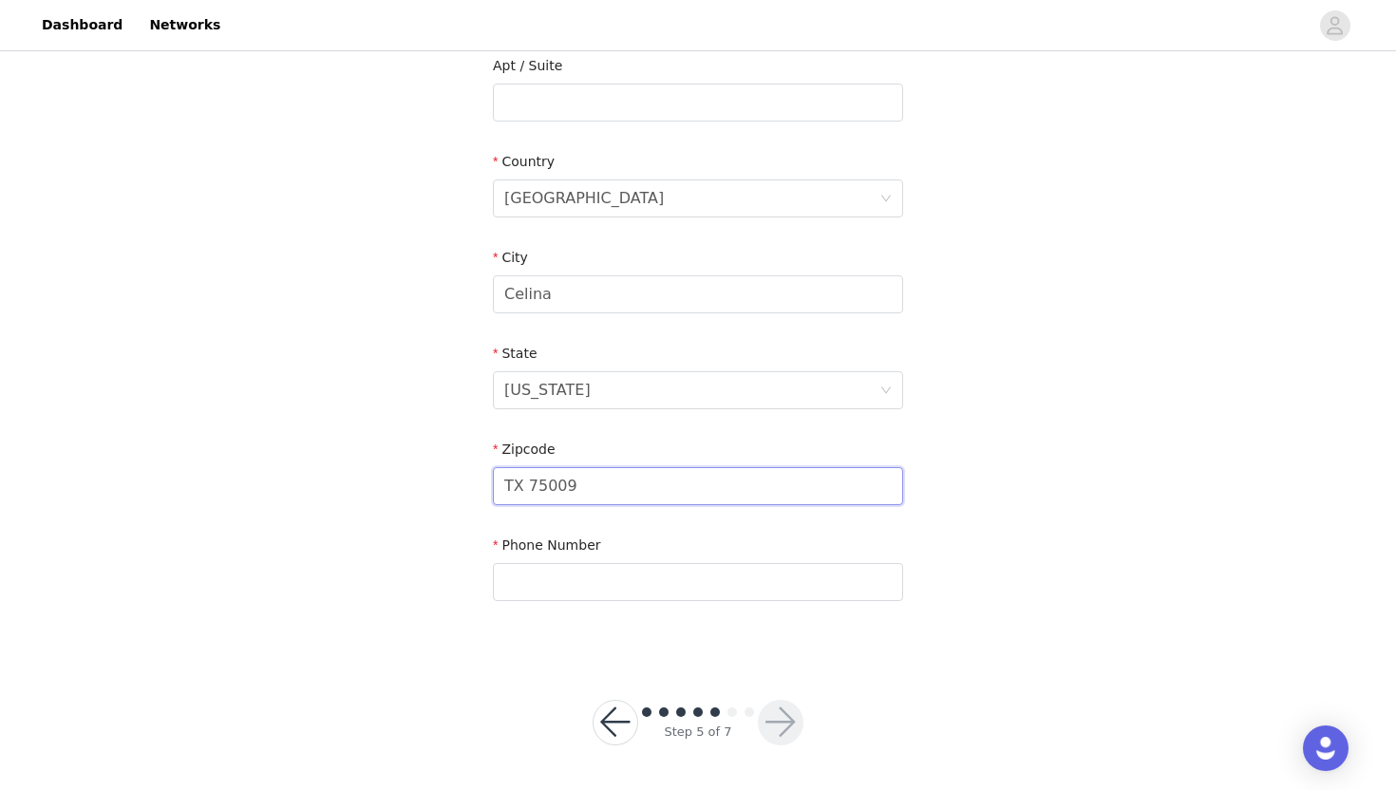
drag, startPoint x: 531, startPoint y: 490, endPoint x: 445, endPoint y: 490, distance: 85.5
click at [445, 490] on div "STEP 5 OF 7 Shipping Information Email [EMAIL_ADDRESS][DOMAIN_NAME] First Name …" at bounding box center [698, 102] width 1396 height 1103
type input "75009"
click at [541, 593] on input "text" at bounding box center [698, 582] width 410 height 38
type input "7606819774"
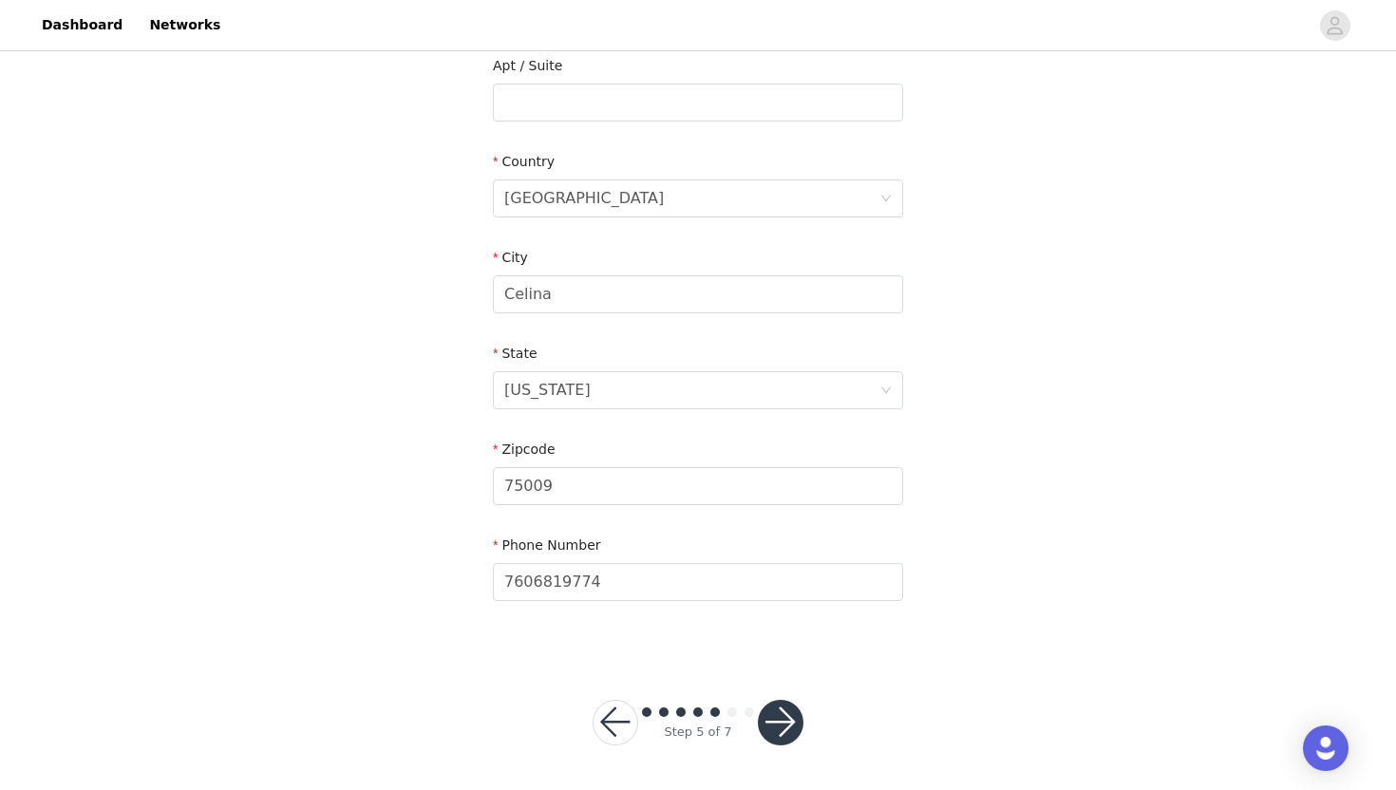
click at [788, 722] on button "button" at bounding box center [781, 723] width 46 height 46
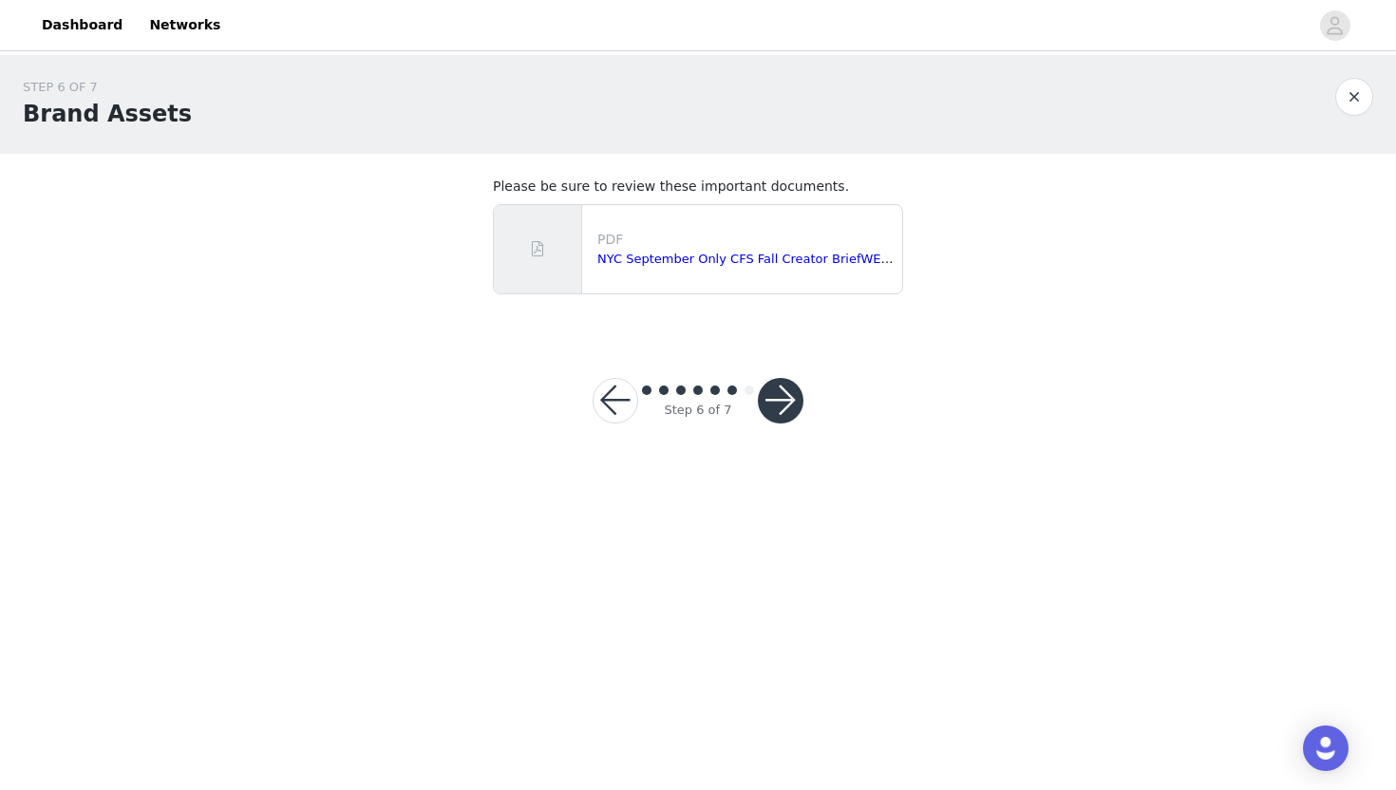
click at [783, 408] on button "button" at bounding box center [781, 401] width 46 height 46
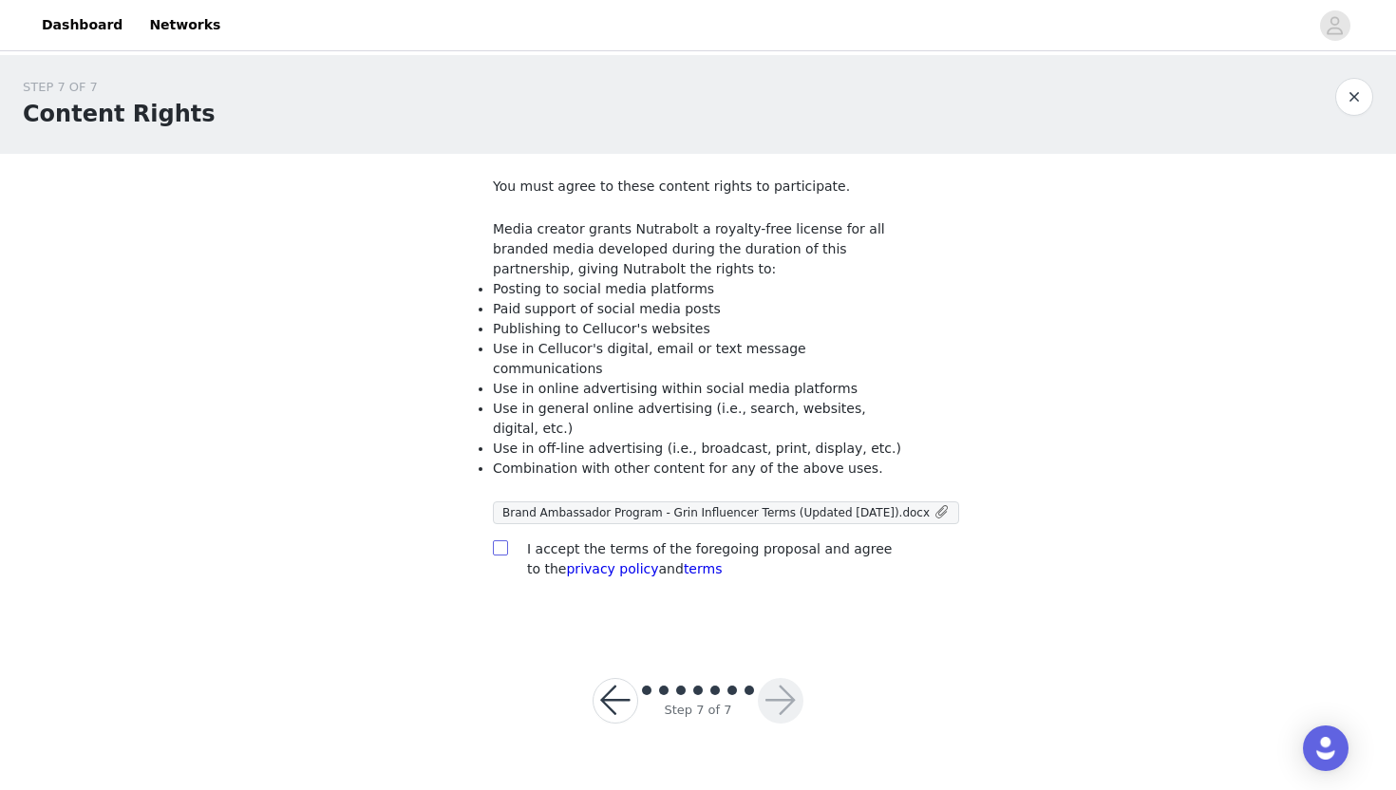
click at [498, 540] on input "checkbox" at bounding box center [499, 546] width 13 height 13
checkbox input "true"
click at [783, 686] on button "button" at bounding box center [781, 701] width 46 height 46
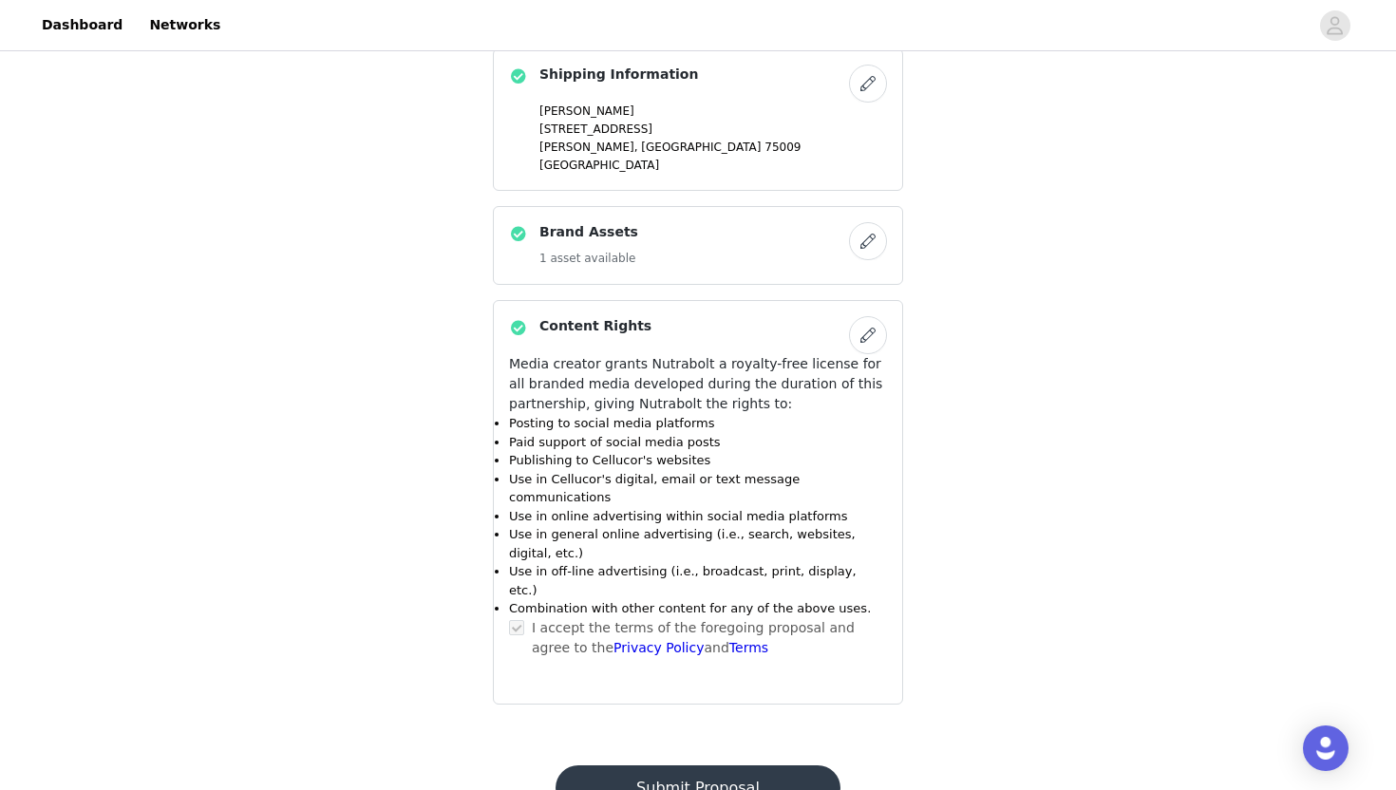
click at [730, 765] on button "Submit Proposal" at bounding box center [697, 788] width 284 height 46
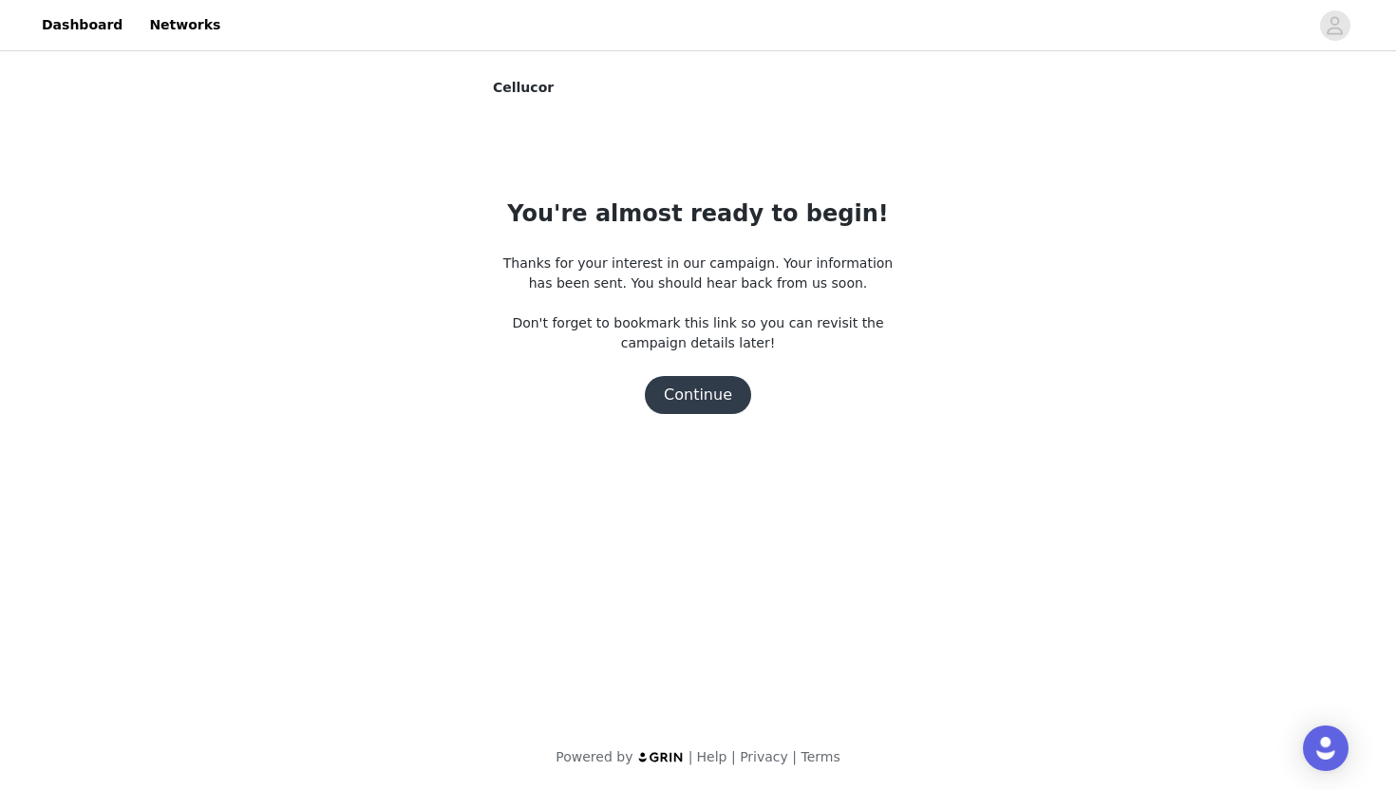
click at [680, 404] on button "Continue" at bounding box center [698, 395] width 106 height 38
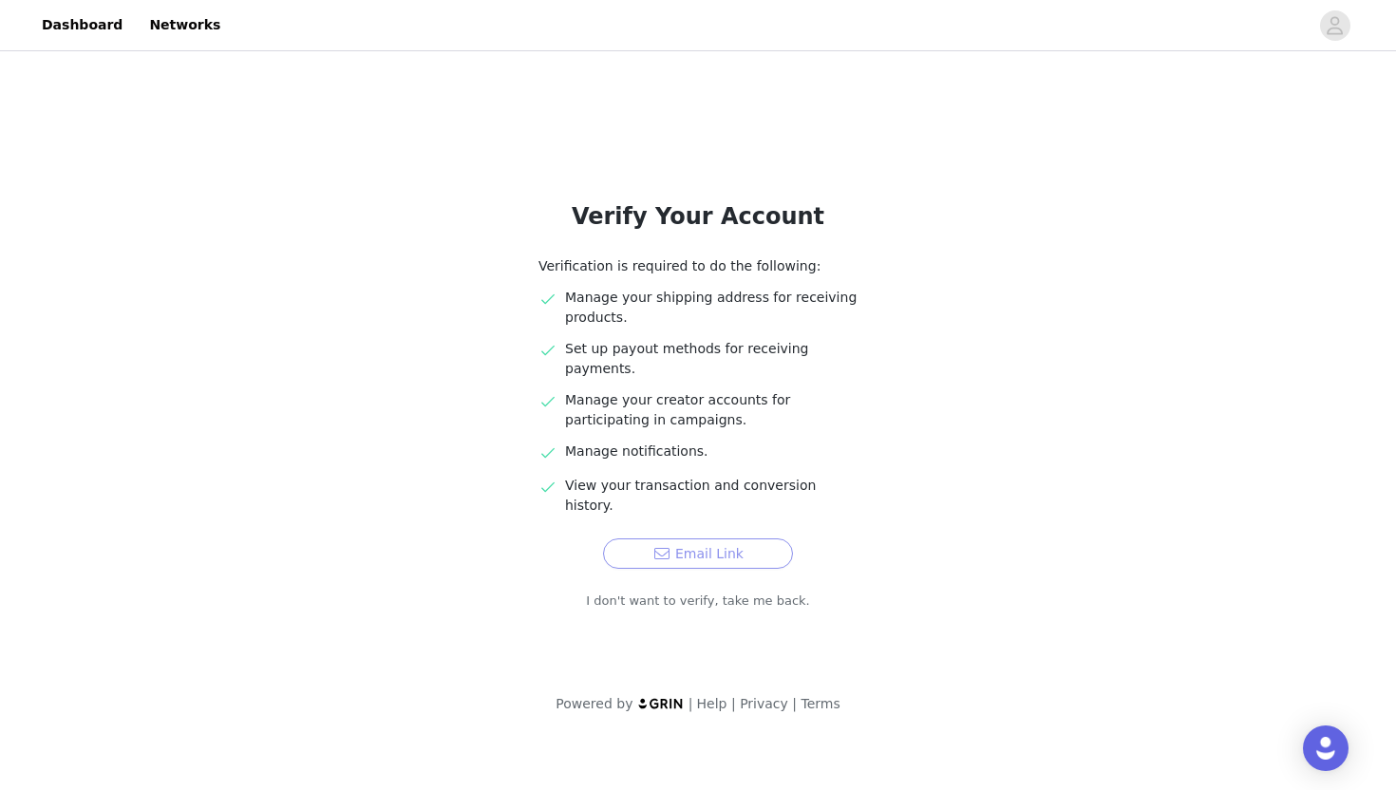
click at [690, 538] on button "Email Link" at bounding box center [698, 553] width 190 height 30
